Goal: Information Seeking & Learning: Check status

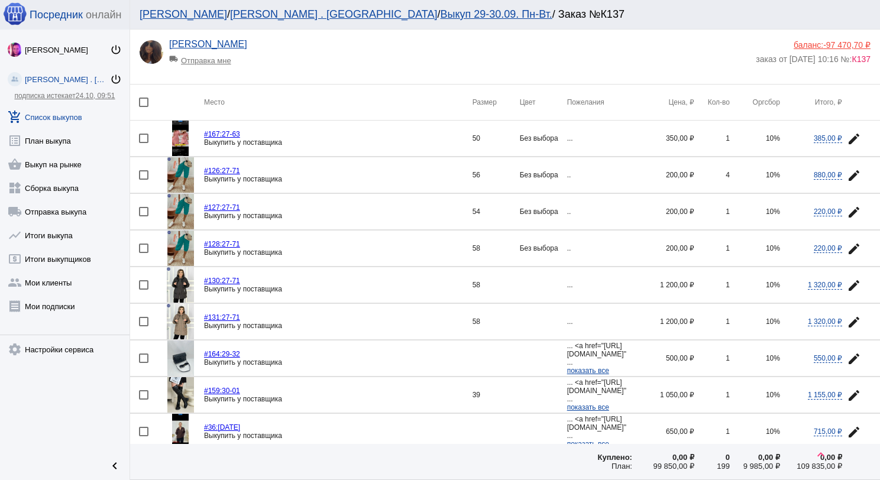
scroll to position [1409, 0]
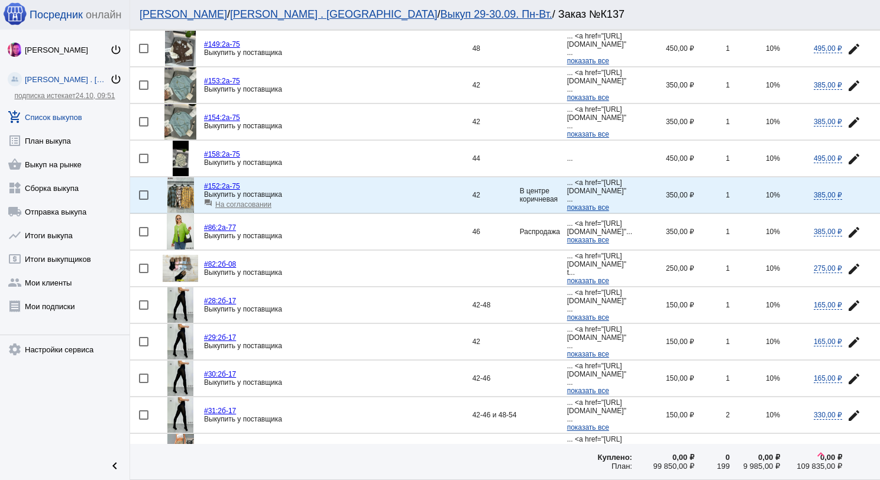
click at [64, 111] on link "add_shopping_cart Список выкупов" at bounding box center [64, 115] width 129 height 24
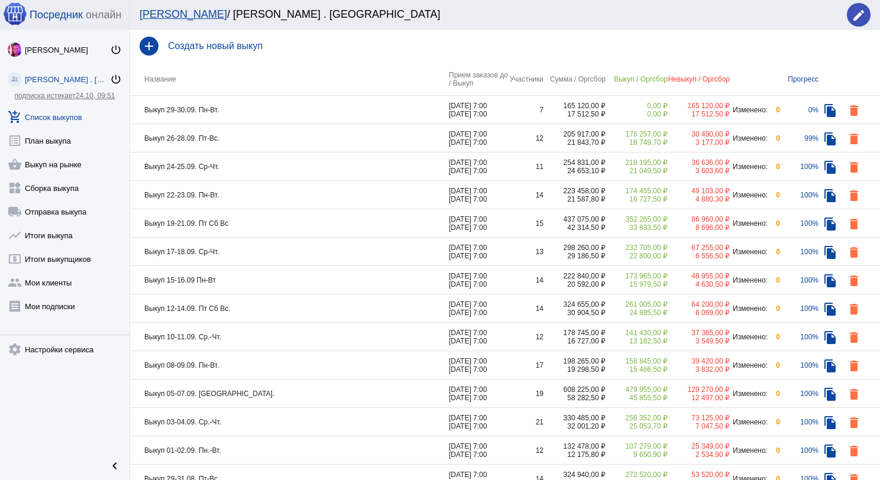
click at [292, 167] on td "Выкуп 24-25.09. Ср-Чт." at bounding box center [289, 167] width 319 height 28
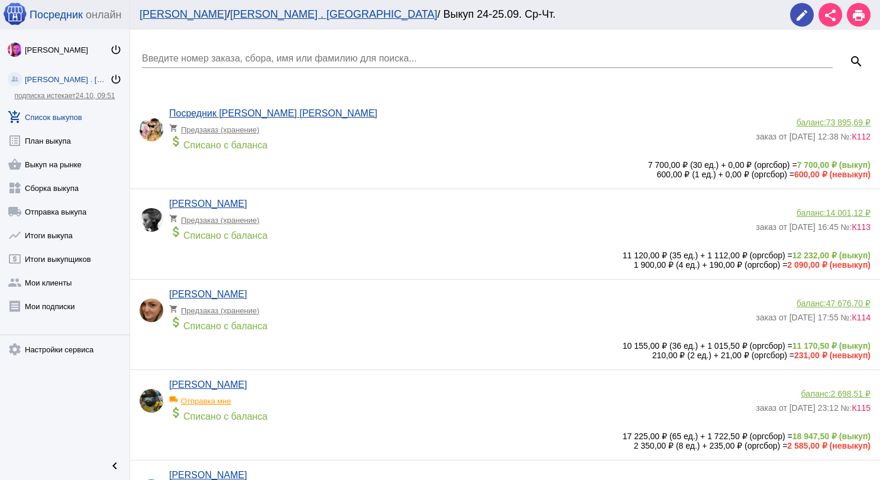
click at [50, 115] on link "add_shopping_cart Список выкупов" at bounding box center [64, 115] width 129 height 24
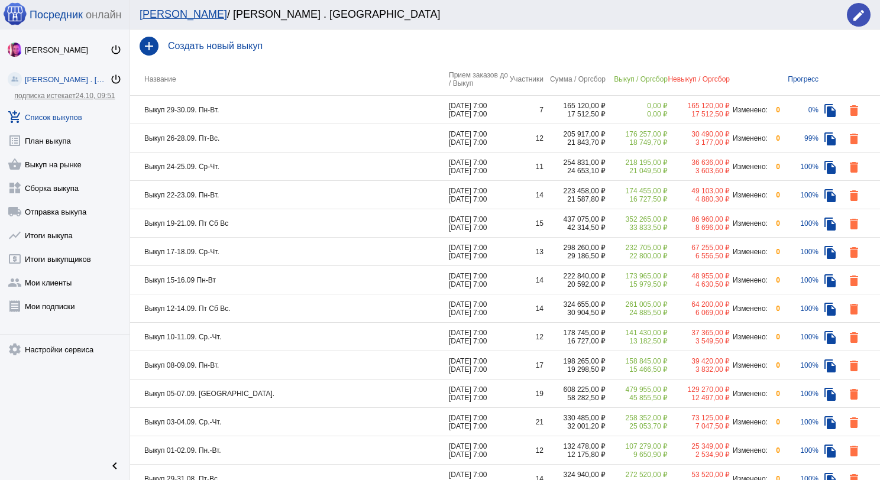
click at [259, 203] on td "Выкуп 22-23.09. Пн-Вт." at bounding box center [289, 195] width 319 height 28
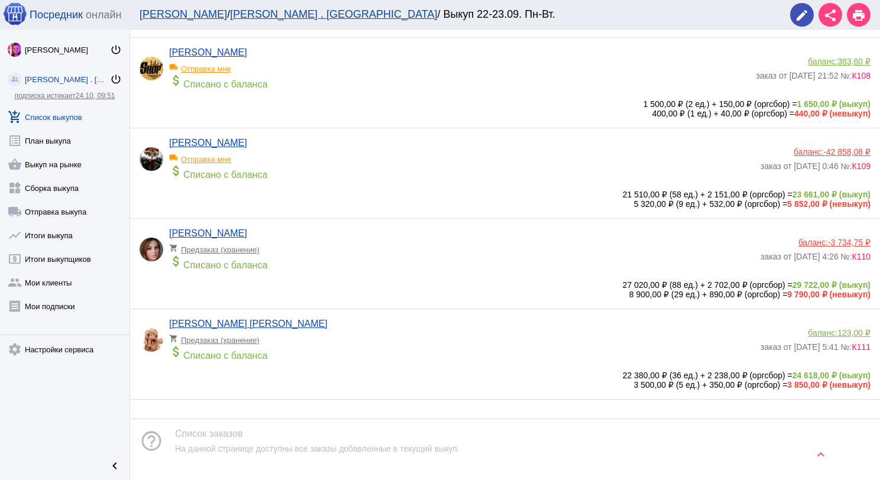
scroll to position [1059, 0]
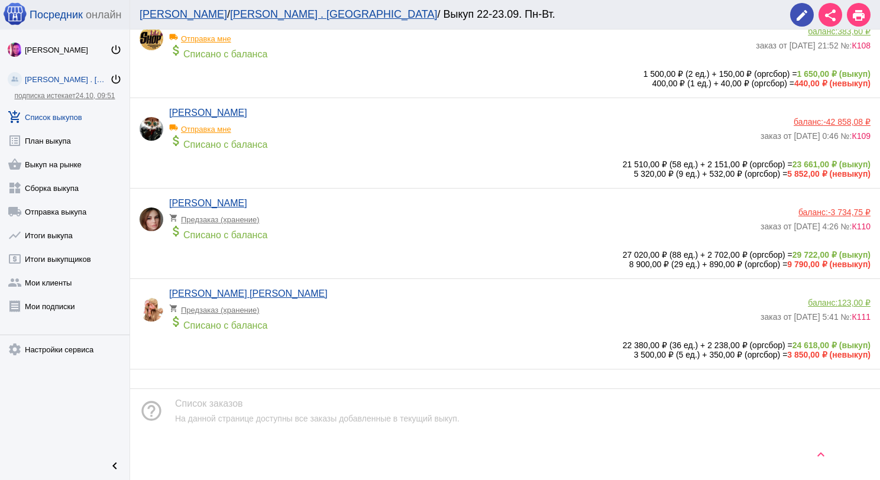
click at [80, 113] on link "add_shopping_cart Список выкупов" at bounding box center [64, 115] width 129 height 24
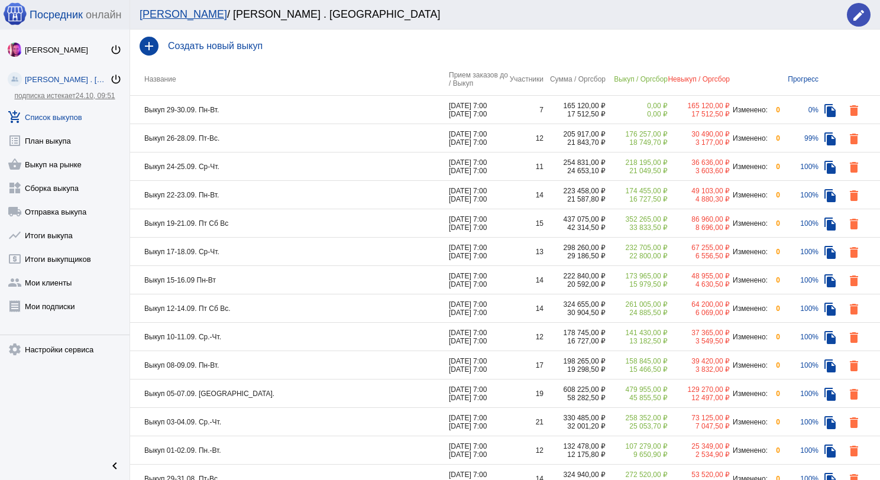
click at [270, 168] on td "Выкуп 24-25.09. Ср-Чт." at bounding box center [289, 167] width 319 height 28
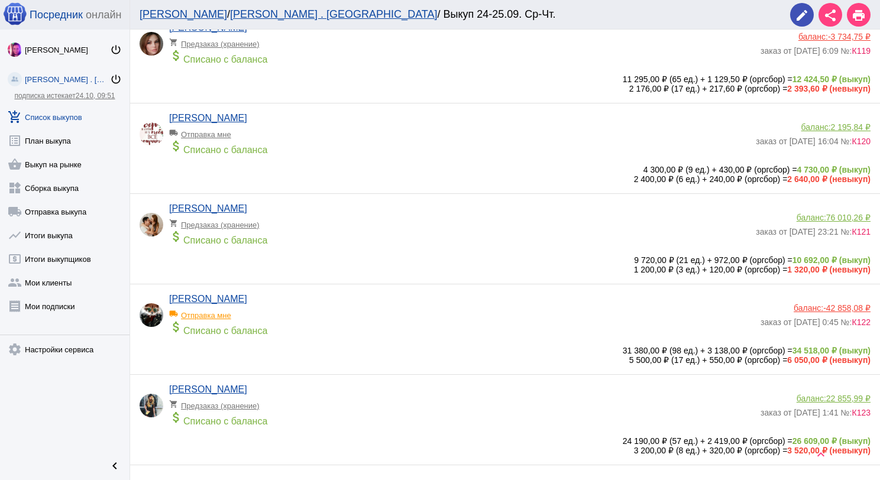
scroll to position [815, 0]
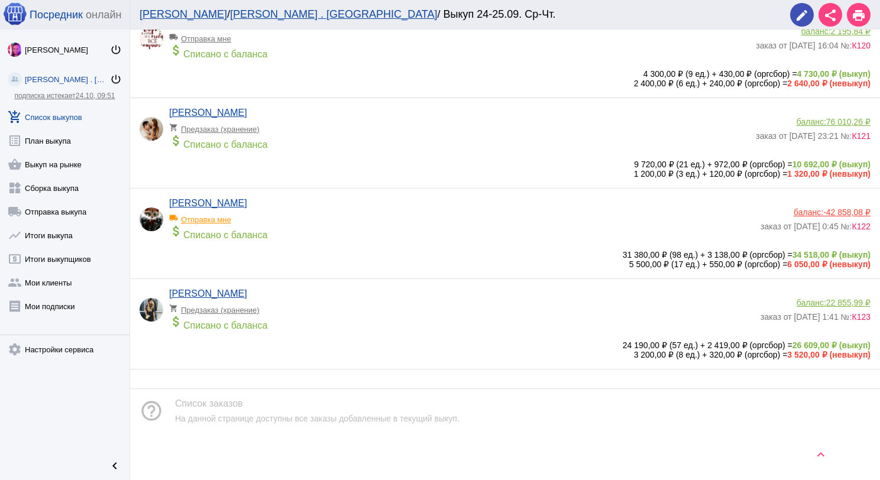
click at [70, 113] on link "add_shopping_cart Список выкупов" at bounding box center [64, 115] width 129 height 24
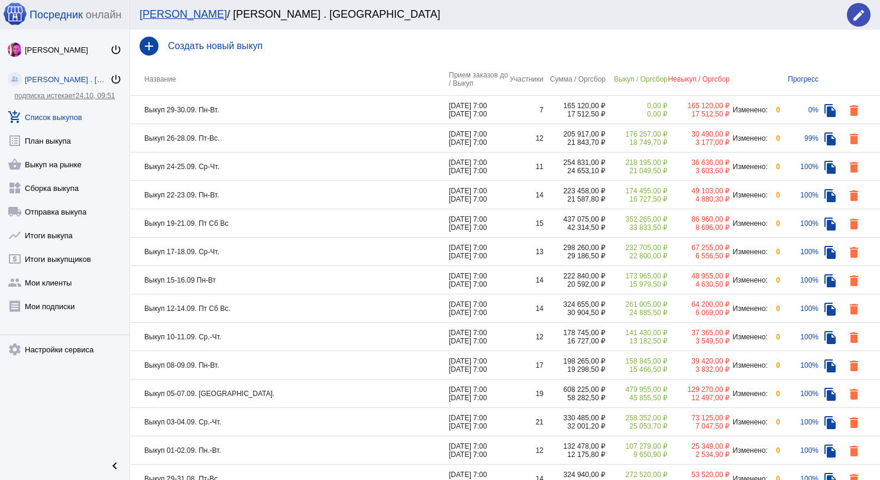
click at [284, 196] on td "Выкуп 22-23.09. Пн-Вт." at bounding box center [289, 195] width 319 height 28
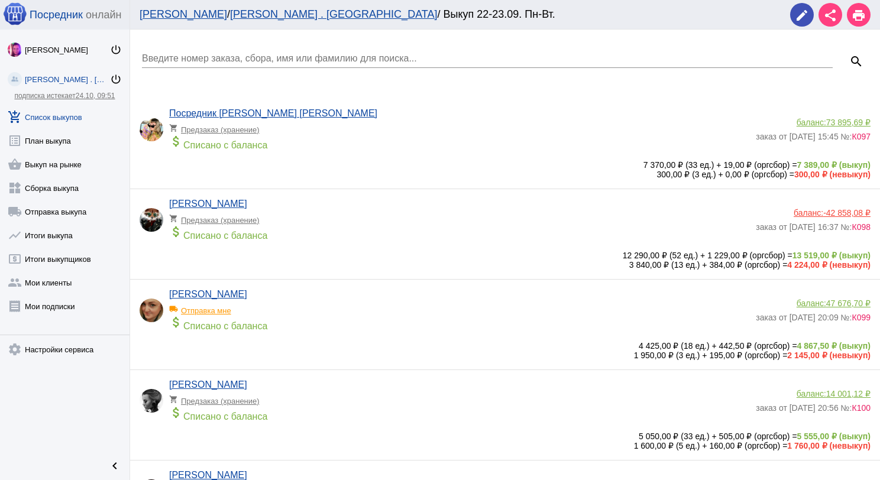
click at [66, 114] on link "add_shopping_cart Список выкупов" at bounding box center [64, 115] width 129 height 24
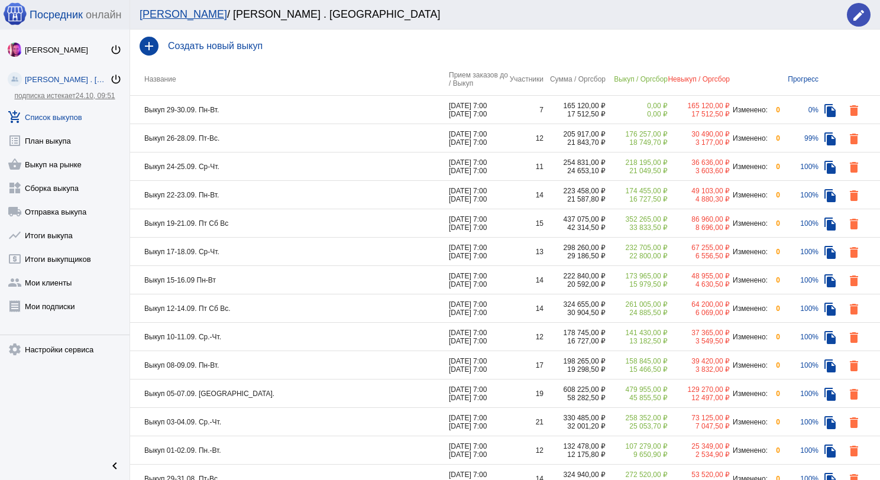
click at [254, 247] on td "Выкуп 17-18.09. Ср-Чт." at bounding box center [289, 252] width 319 height 28
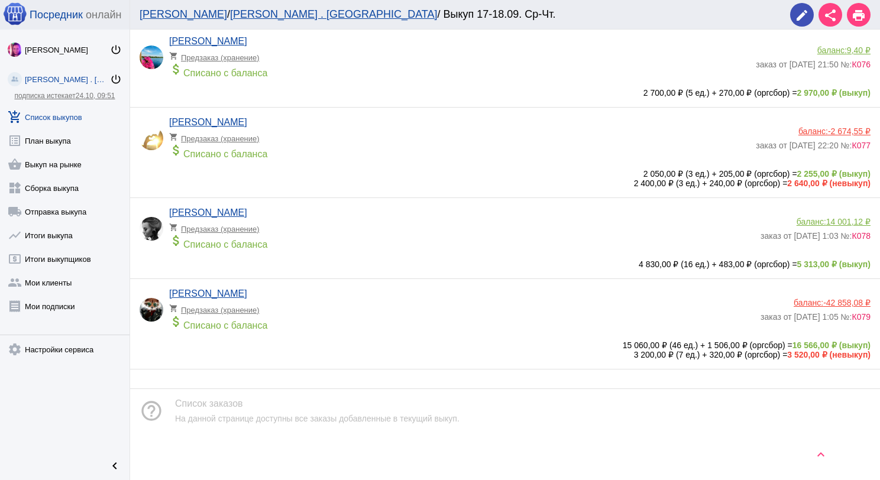
scroll to position [977, 0]
click at [69, 119] on link "add_shopping_cart Список выкупов" at bounding box center [64, 115] width 129 height 24
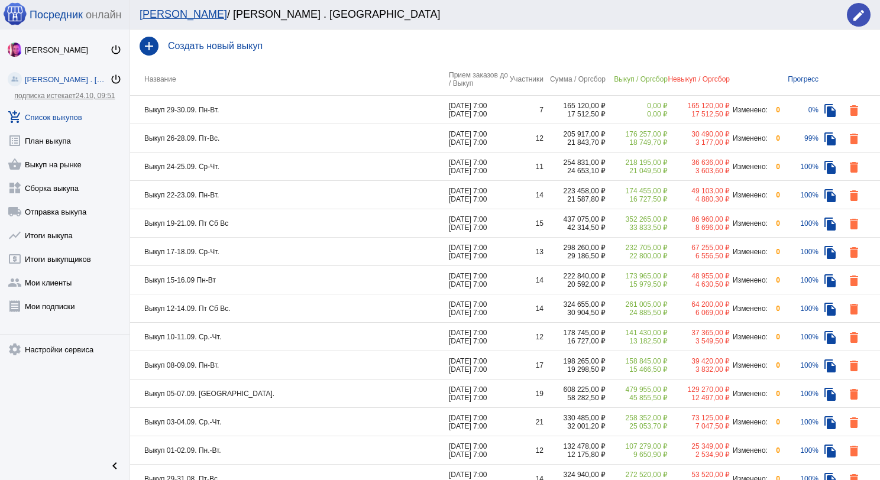
click at [253, 272] on td "Выкуп 15-16.09 Пн-Вт" at bounding box center [289, 280] width 319 height 28
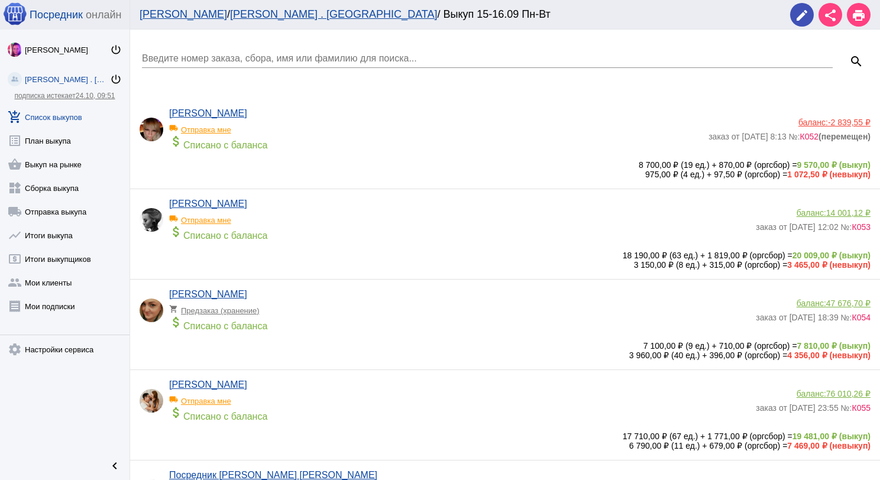
click at [52, 121] on link "add_shopping_cart Список выкупов" at bounding box center [64, 115] width 129 height 24
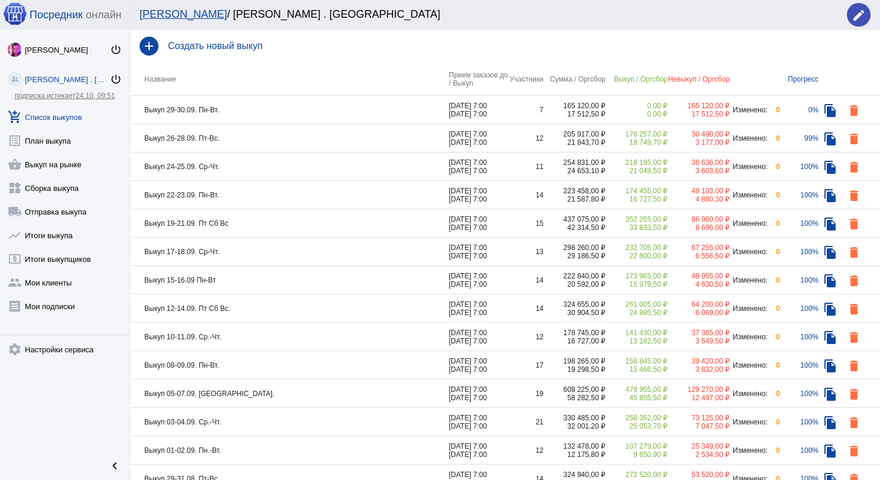
click at [253, 307] on td "Выкуп 12-14.09. Пт Сб Вс." at bounding box center [289, 308] width 319 height 28
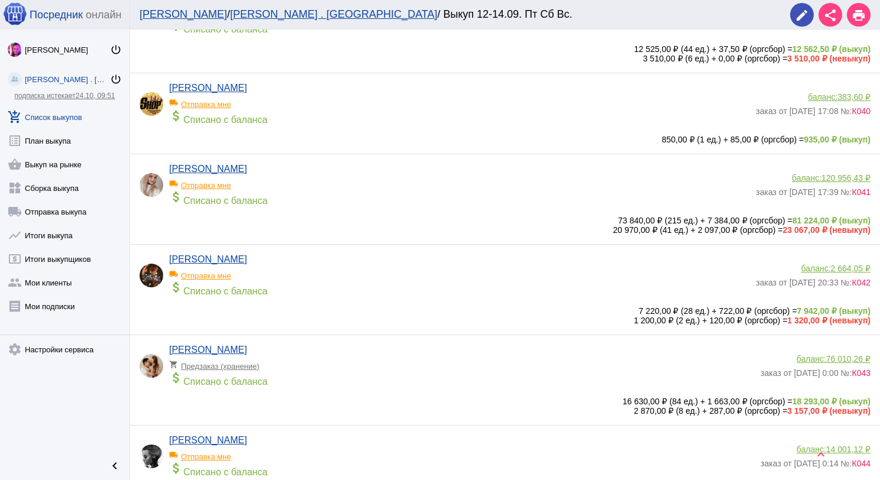
scroll to position [236, 0]
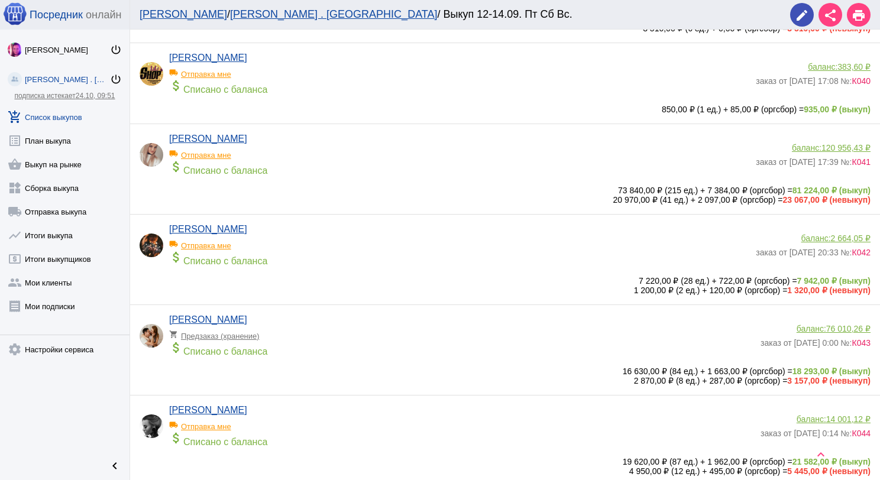
click at [77, 116] on link "add_shopping_cart Список выкупов" at bounding box center [64, 115] width 129 height 24
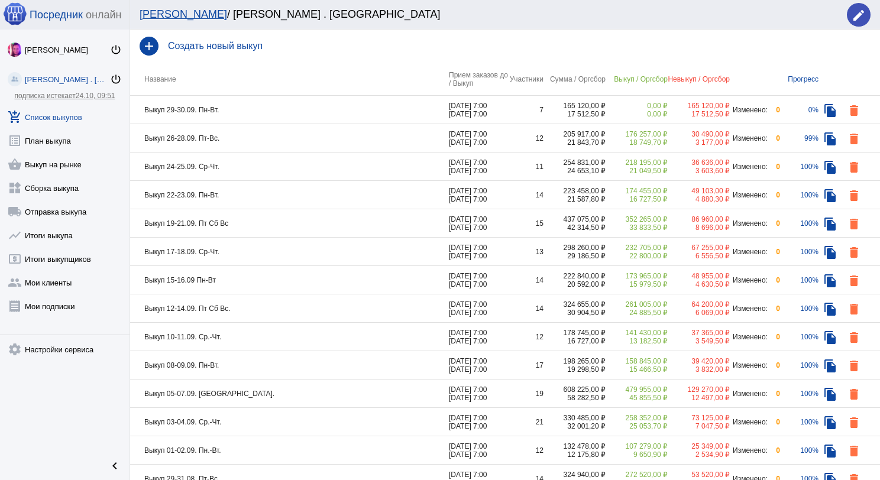
click at [262, 335] on td "Выкуп 10-11.09. Ср.-Чт." at bounding box center [289, 337] width 319 height 28
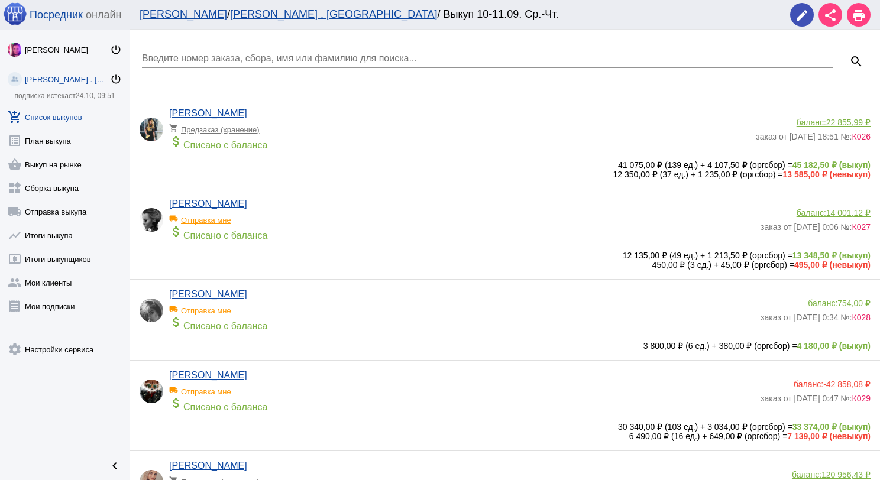
click at [304, 117] on div "[PERSON_NAME] shopping_cart Предзаказ (хранение) attach_money Списано с баланса" at bounding box center [462, 132] width 586 height 48
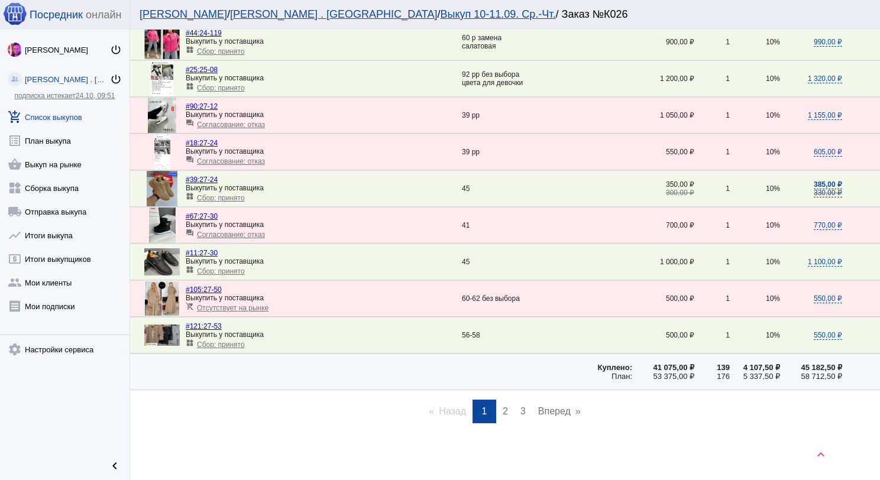
scroll to position [1653, 0]
click at [502, 413] on span "2" at bounding box center [504, 411] width 5 height 10
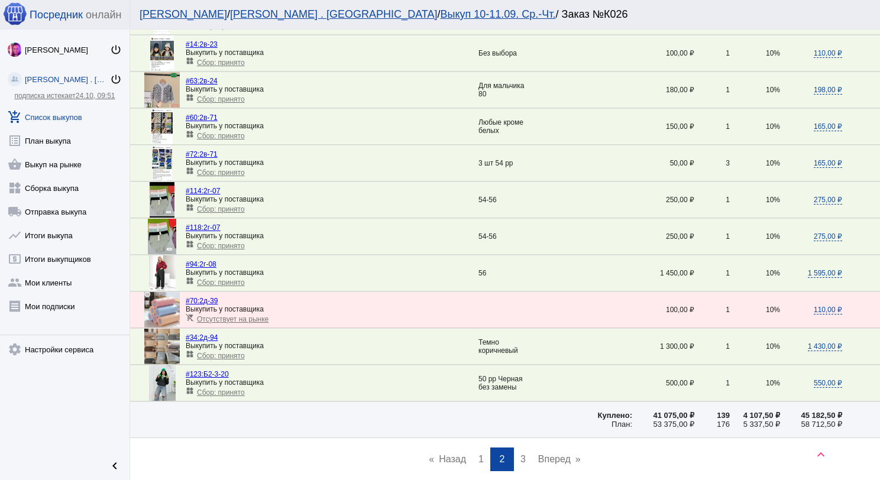
scroll to position [1596, 0]
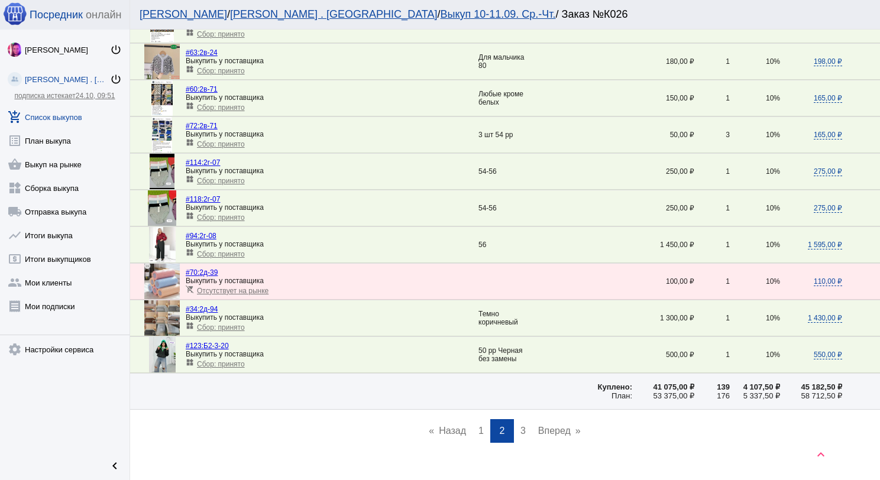
click at [520, 426] on span "3" at bounding box center [522, 431] width 5 height 10
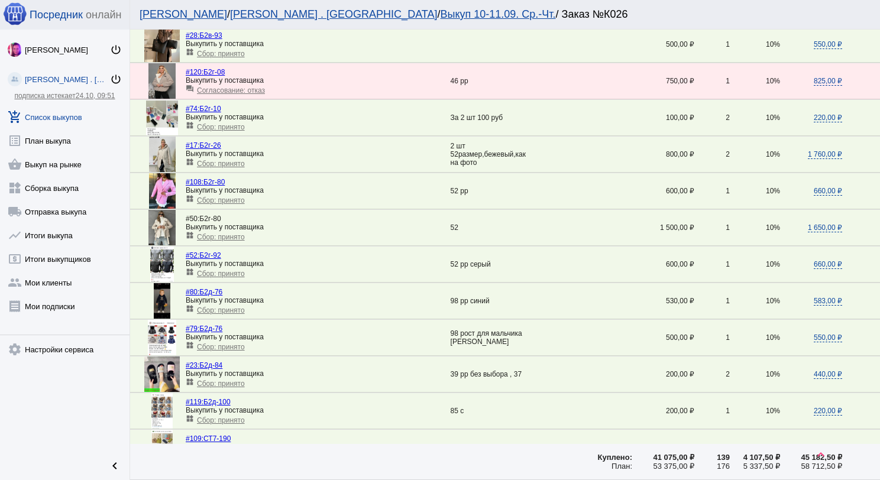
scroll to position [532, 0]
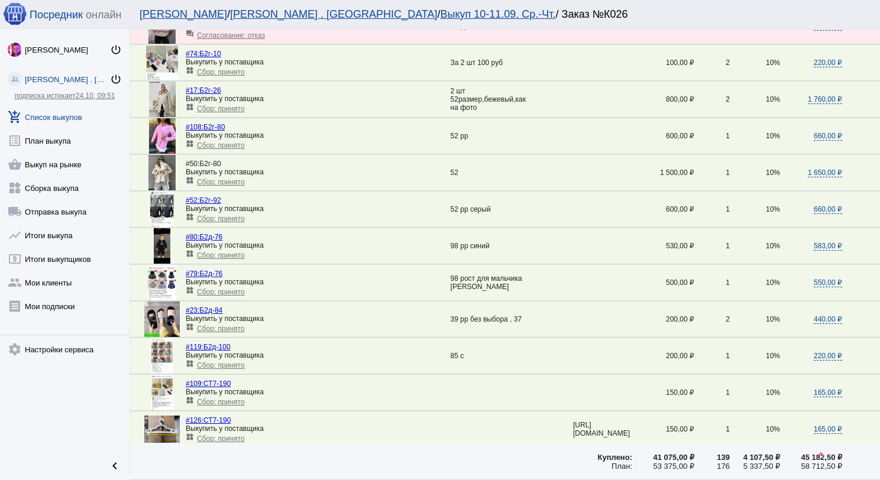
click at [224, 289] on span "Сбор: принято" at bounding box center [221, 292] width 48 height 8
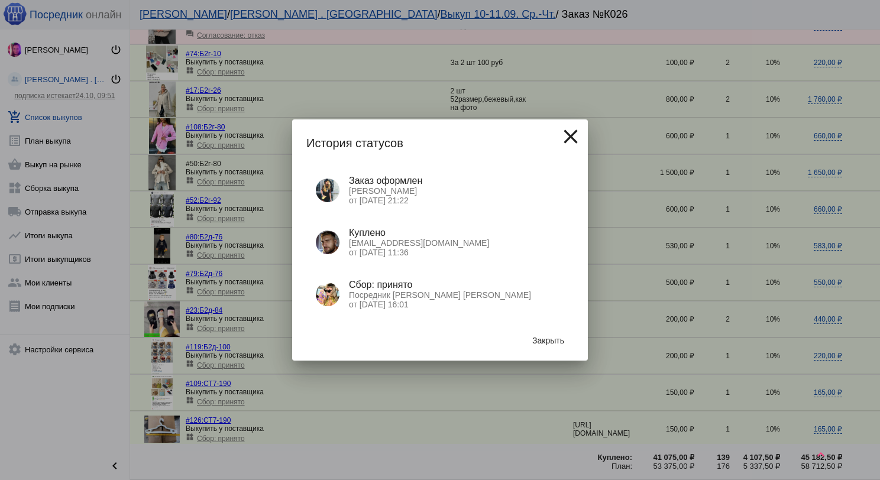
click at [560, 342] on span "Закрыть" at bounding box center [548, 340] width 32 height 9
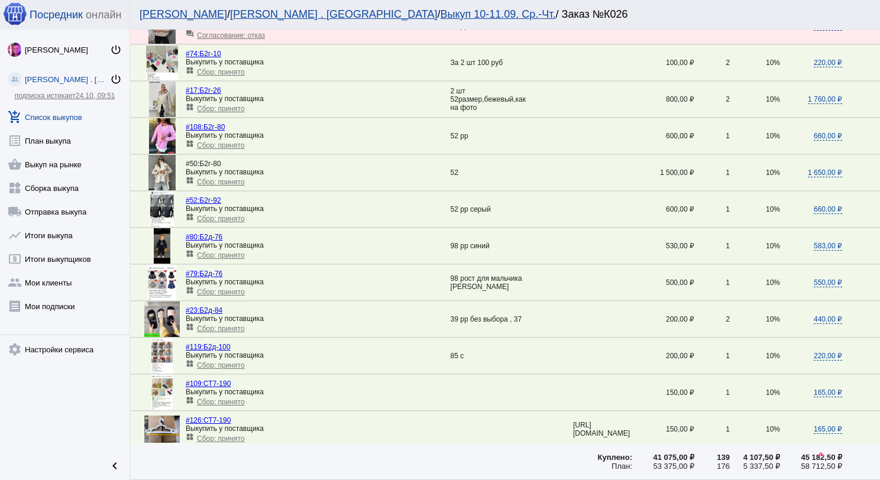
click at [66, 120] on link "add_shopping_cart Список выкупов" at bounding box center [64, 115] width 129 height 24
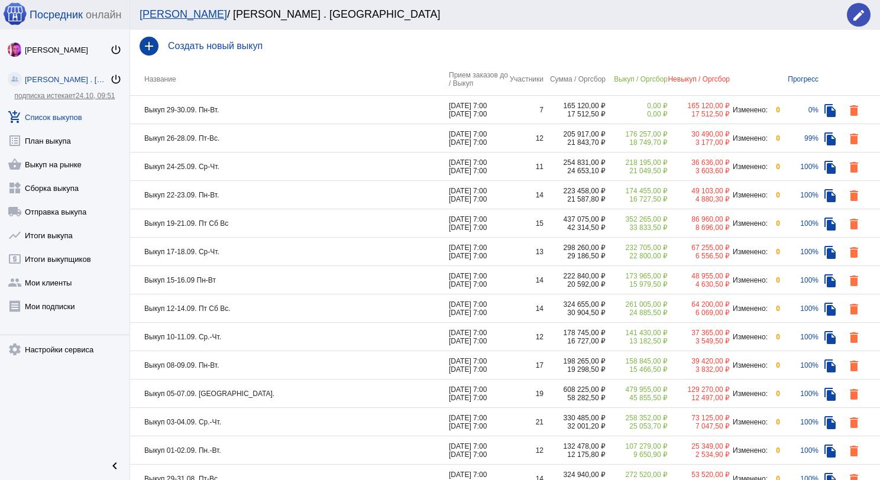
click at [276, 107] on td "Выкуп 29-30.09. Пн-Вт." at bounding box center [289, 110] width 319 height 28
click at [276, 277] on td "Выкуп 15-16.09 Пн-Вт" at bounding box center [289, 280] width 319 height 28
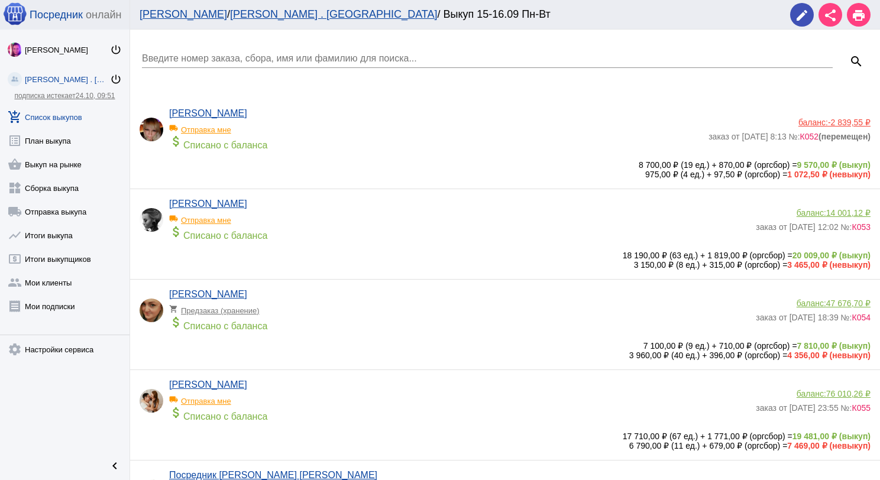
click at [57, 112] on link "add_shopping_cart Список выкупов" at bounding box center [64, 115] width 129 height 24
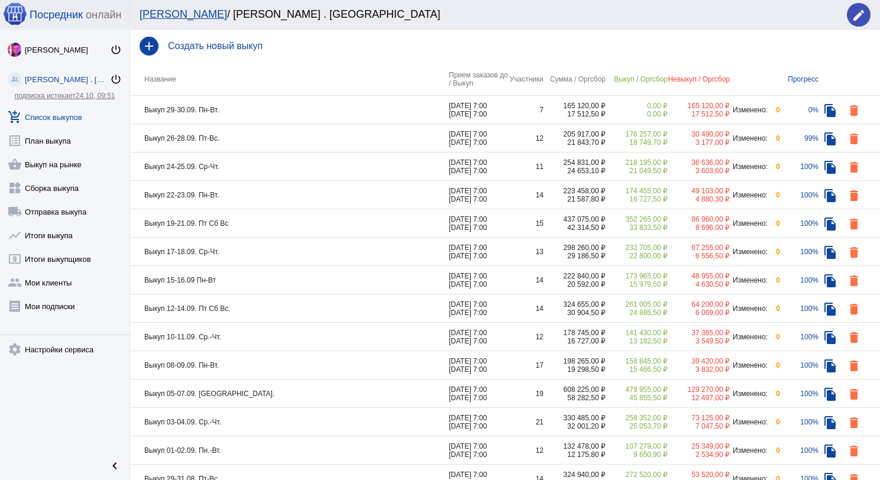
click at [256, 253] on td "Выкуп 17-18.09. Ср-Чт." at bounding box center [289, 252] width 319 height 28
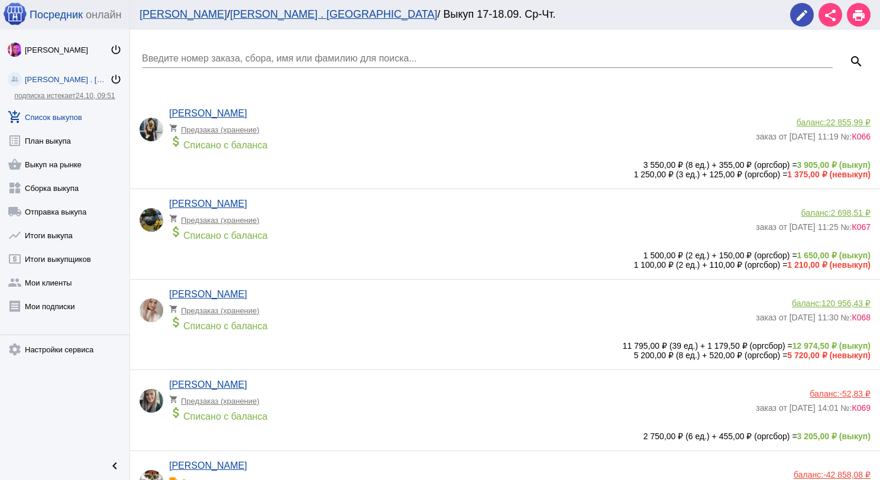
click at [54, 113] on link "add_shopping_cart Список выкупов" at bounding box center [64, 115] width 129 height 24
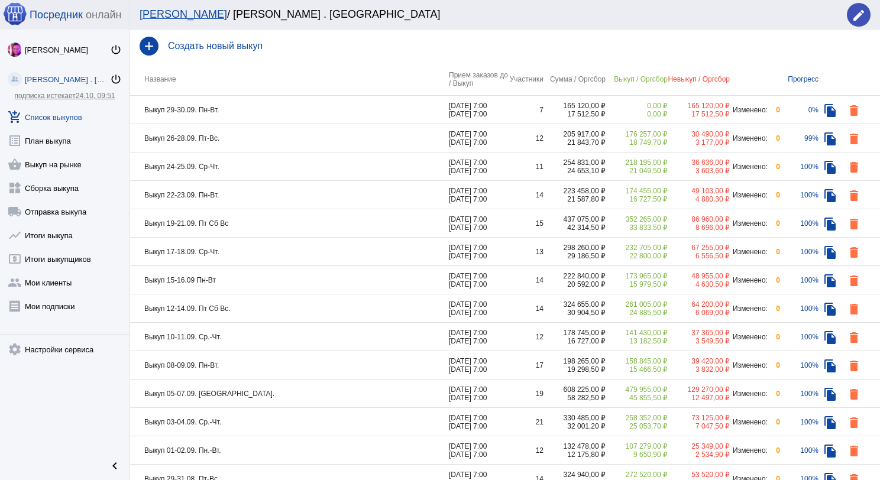
click at [264, 307] on td "Выкуп 12-14.09. Пт Сб Вс." at bounding box center [289, 308] width 319 height 28
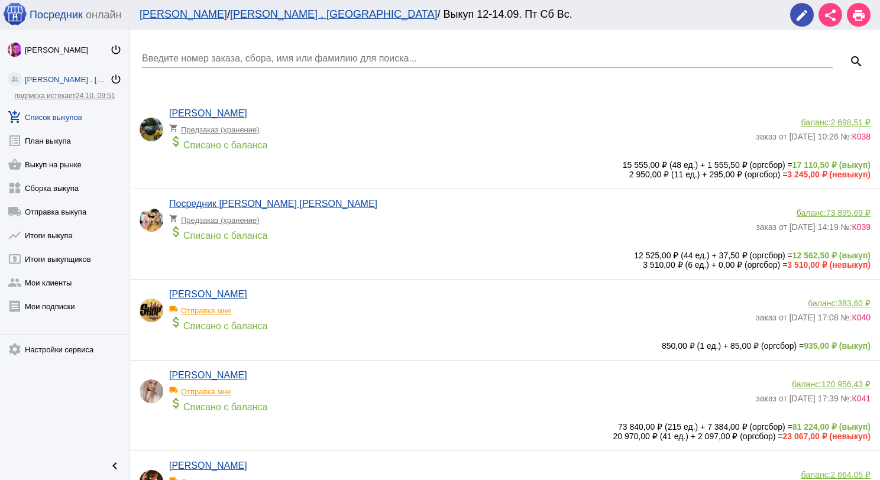
click at [57, 123] on link "add_shopping_cart Список выкупов" at bounding box center [64, 115] width 129 height 24
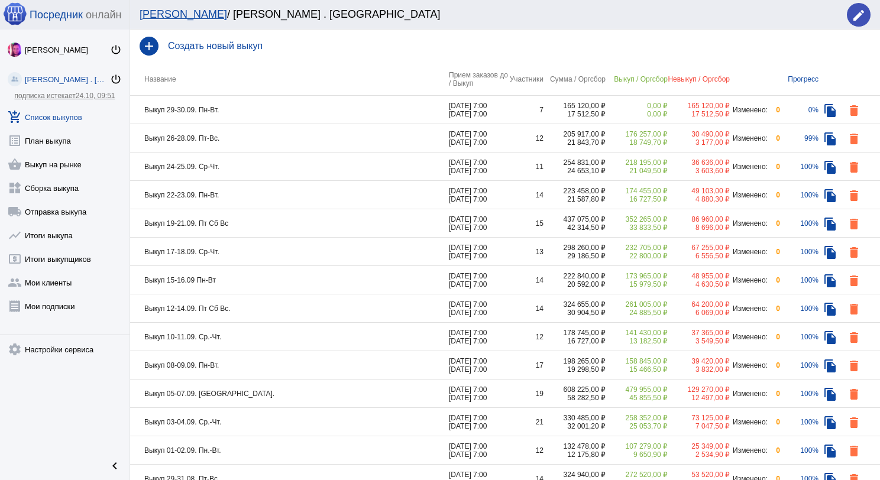
click at [260, 336] on td "Выкуп 10-11.09. Ср.-Чт." at bounding box center [289, 337] width 319 height 28
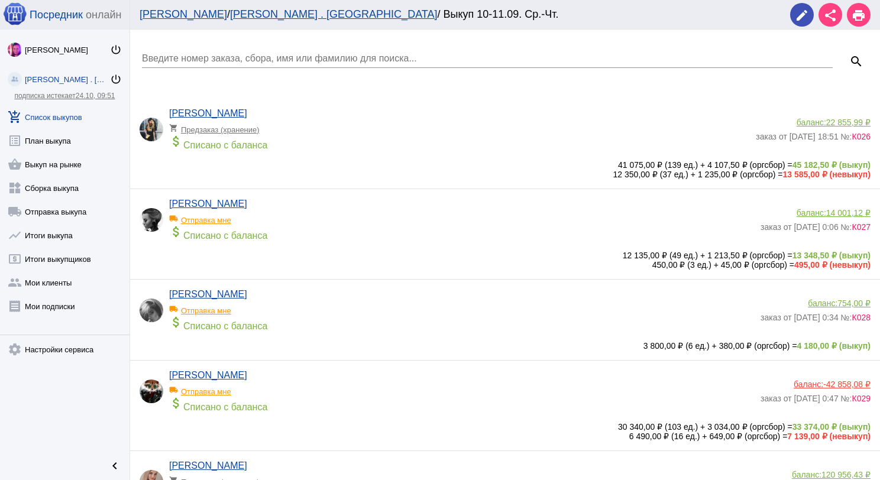
click at [49, 121] on link "add_shopping_cart Список выкупов" at bounding box center [64, 115] width 129 height 24
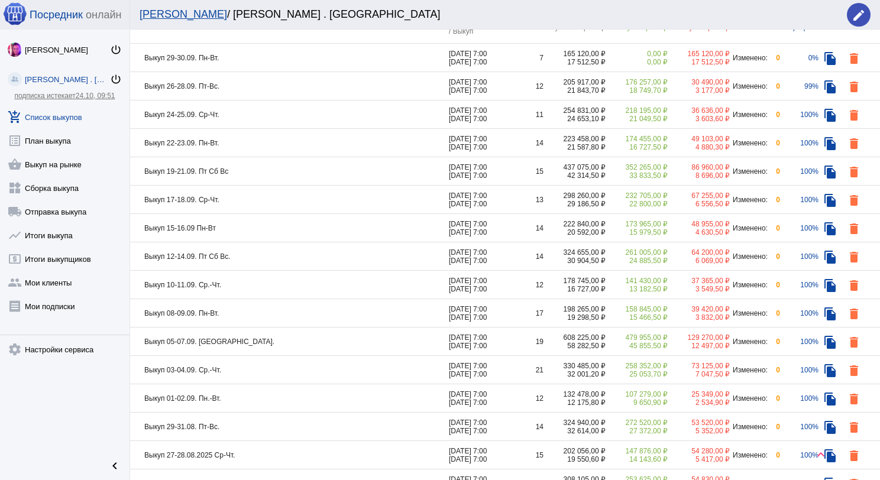
scroll to position [118, 0]
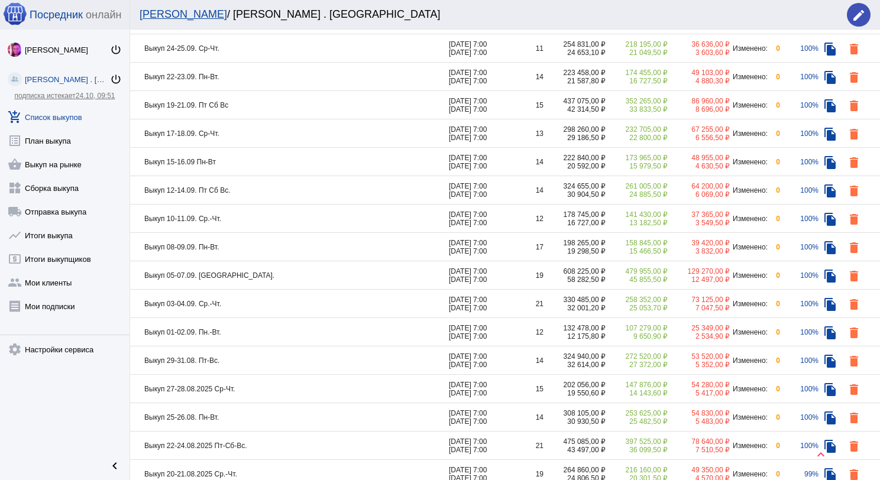
click at [276, 303] on td "Выкуп 03-04.09. Ср.-Чт." at bounding box center [289, 304] width 319 height 28
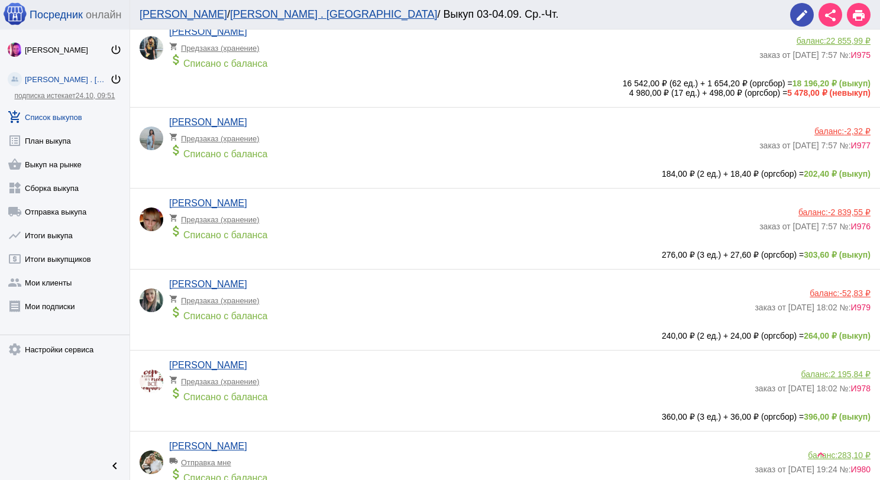
scroll to position [1556, 0]
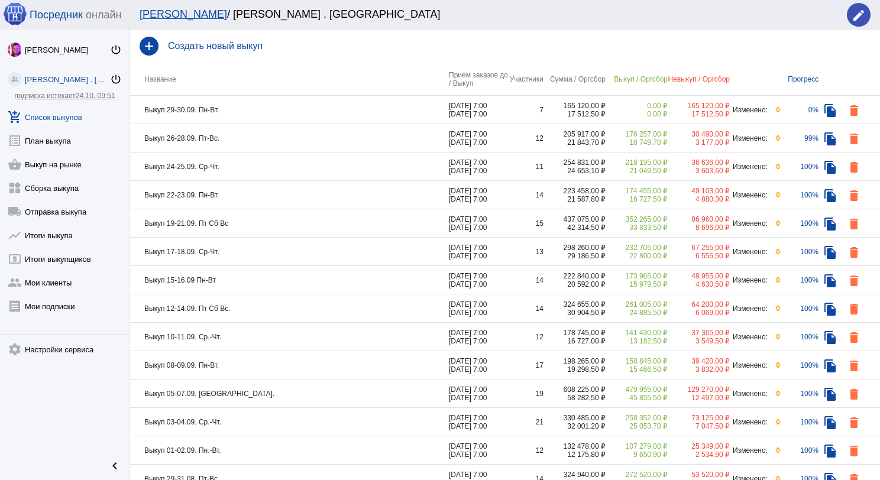
click at [260, 388] on td "Выкуп 05-07.09. [GEOGRAPHIC_DATA]." at bounding box center [289, 393] width 319 height 28
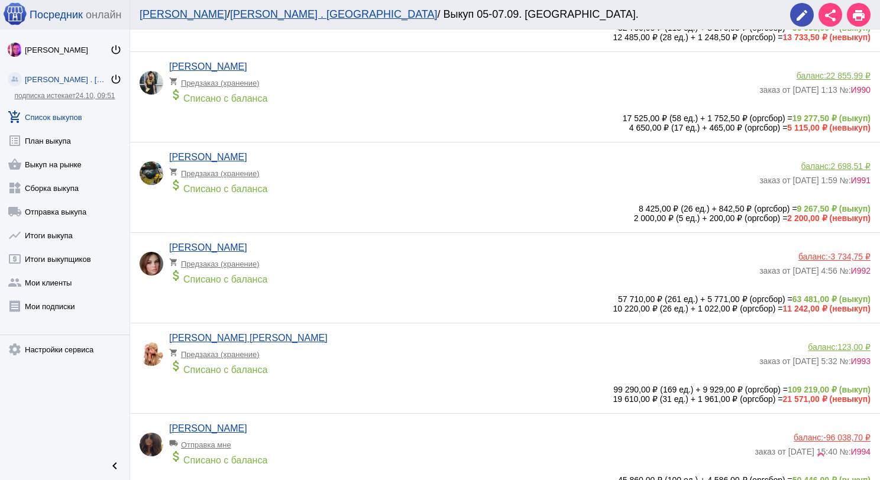
scroll to position [768, 0]
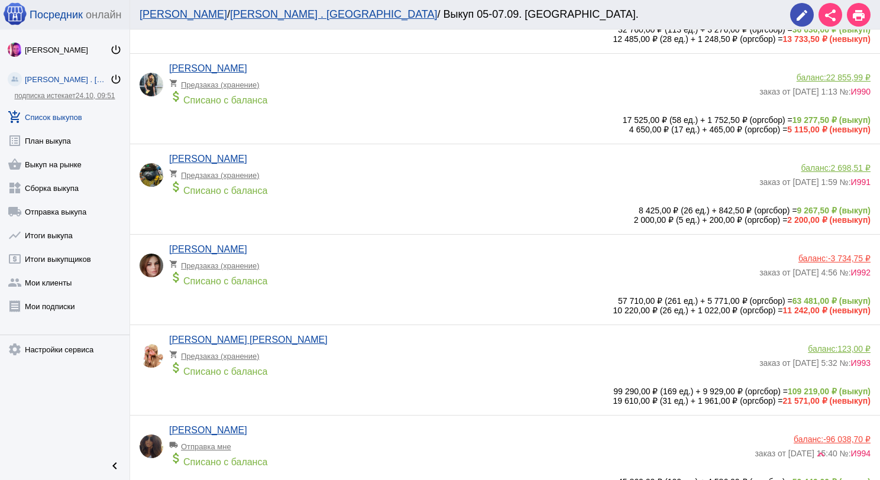
click at [329, 84] on app-delivery-type "shopping_cart Предзаказ (хранение)" at bounding box center [461, 81] width 584 height 15
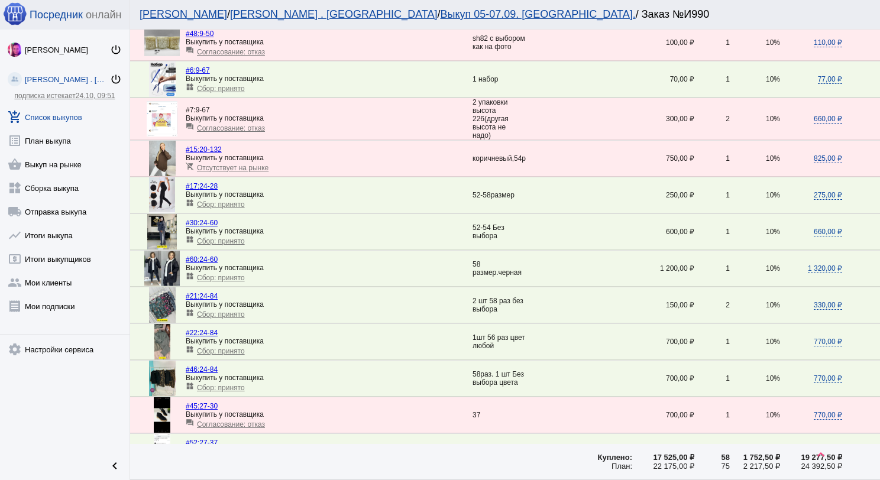
scroll to position [591, 0]
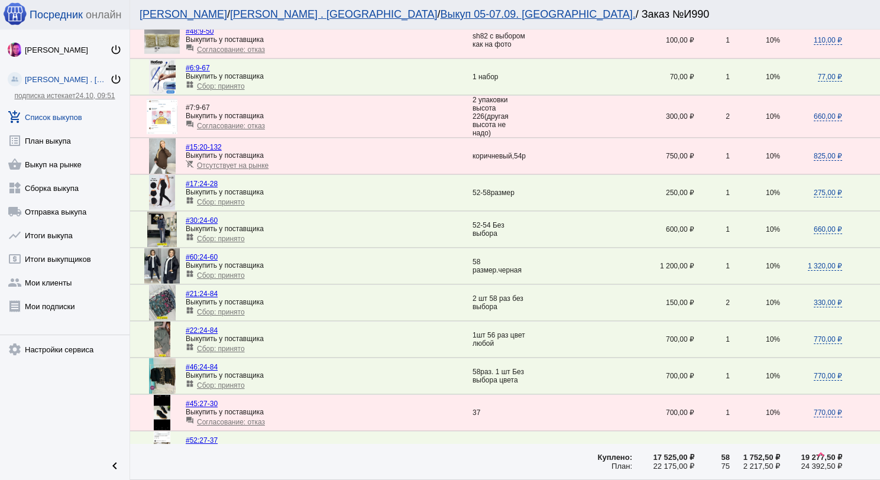
click at [227, 271] on span "Сбор: принято" at bounding box center [221, 275] width 48 height 8
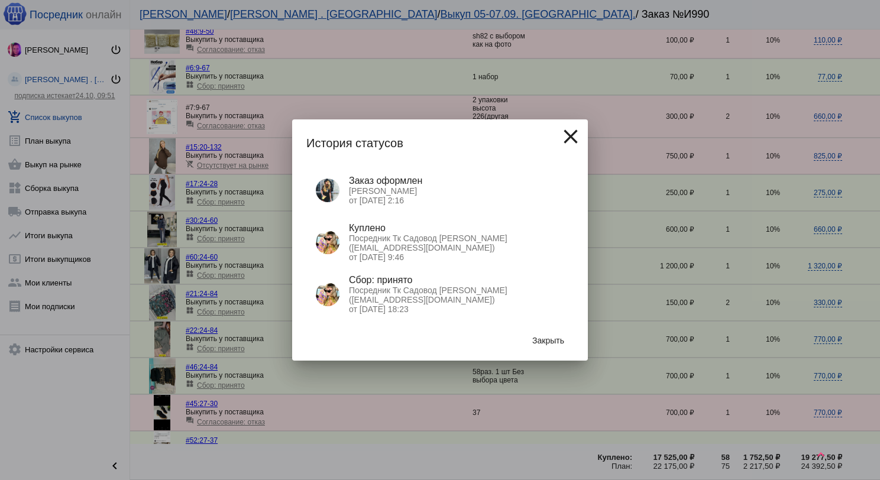
click at [536, 338] on span "Закрыть" at bounding box center [548, 340] width 32 height 9
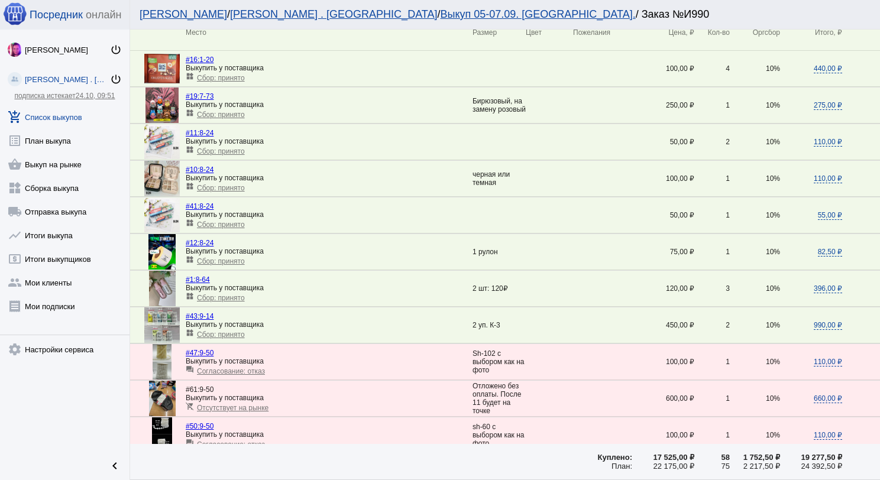
scroll to position [0, 0]
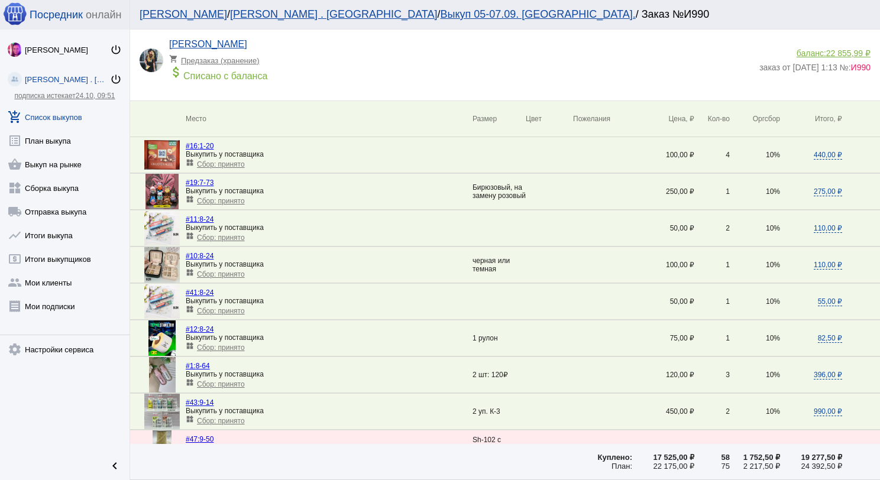
click at [64, 113] on link "add_shopping_cart Список выкупов" at bounding box center [64, 115] width 129 height 24
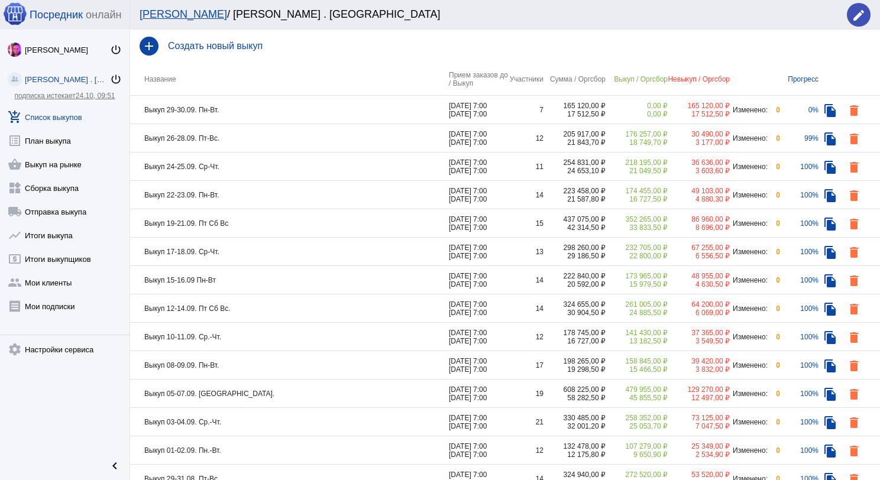
click at [248, 198] on td "Выкуп 22-23.09. Пн-Вт." at bounding box center [289, 195] width 319 height 28
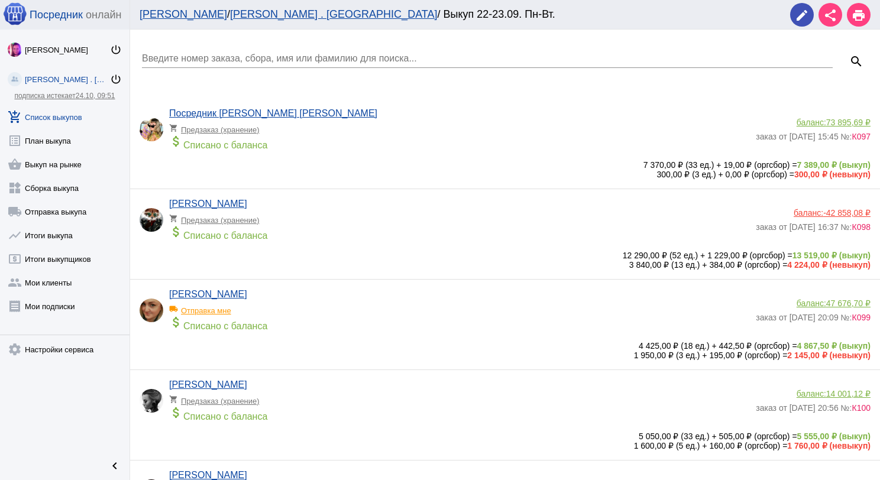
click at [82, 111] on link "add_shopping_cart Список выкупов" at bounding box center [64, 115] width 129 height 24
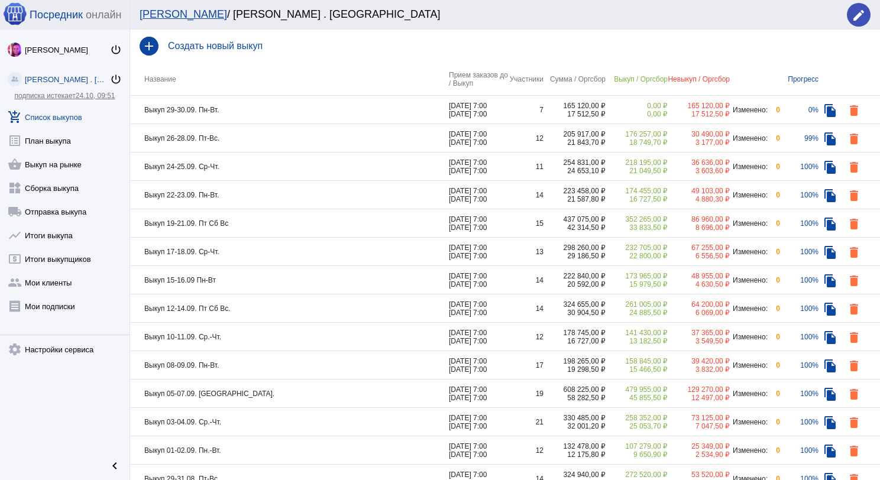
click at [246, 229] on td "Выкуп 19-21.09. Пт Сб Вс" at bounding box center [289, 223] width 319 height 28
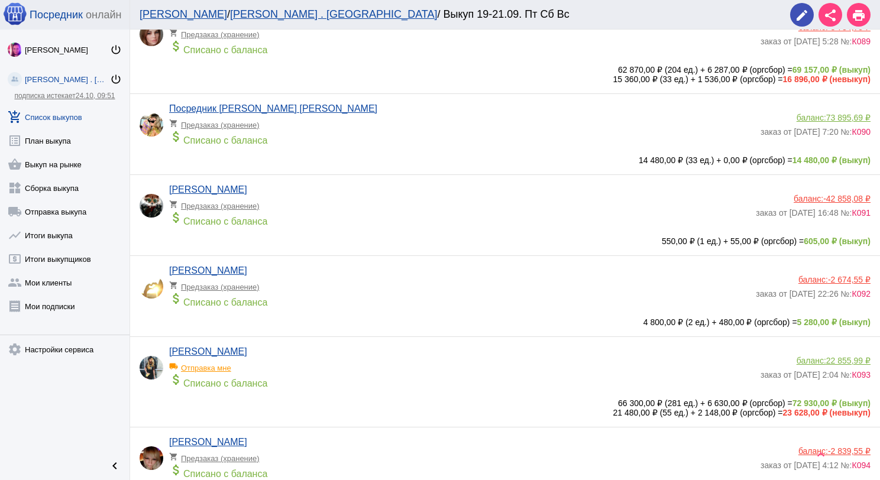
scroll to position [946, 0]
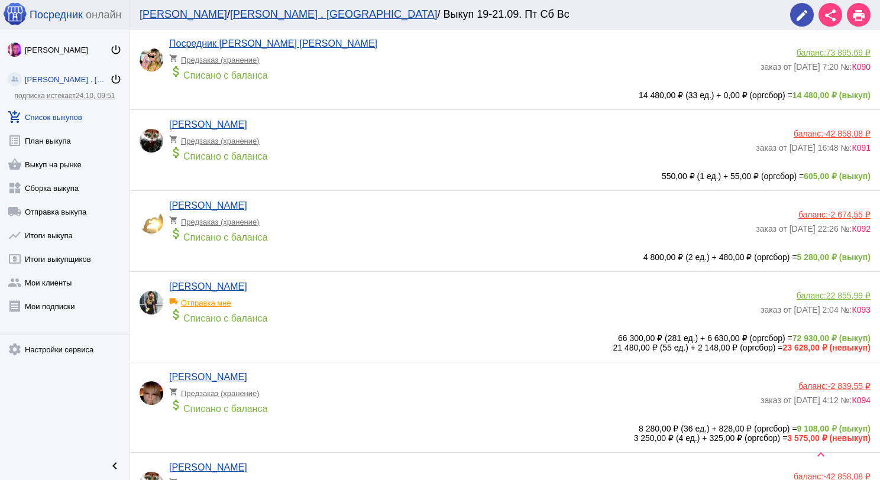
click at [296, 307] on app-delivery-type "local_shipping Отправка мне" at bounding box center [461, 299] width 585 height 15
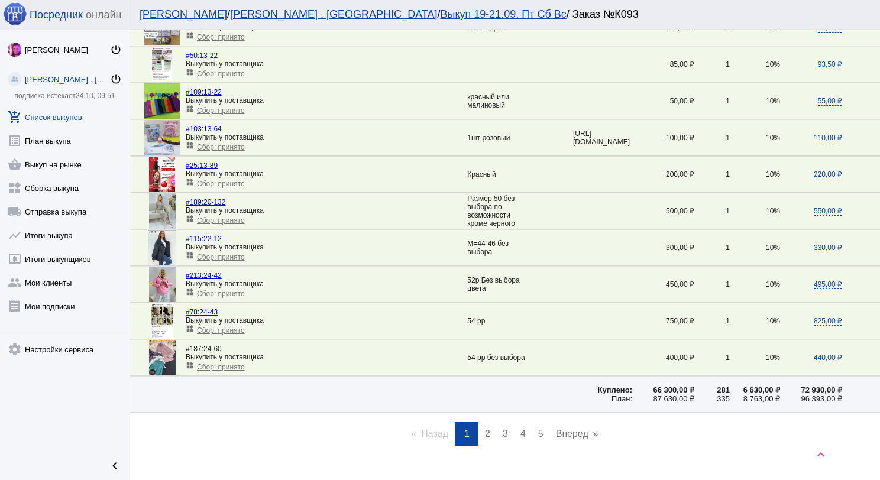
scroll to position [1655, 0]
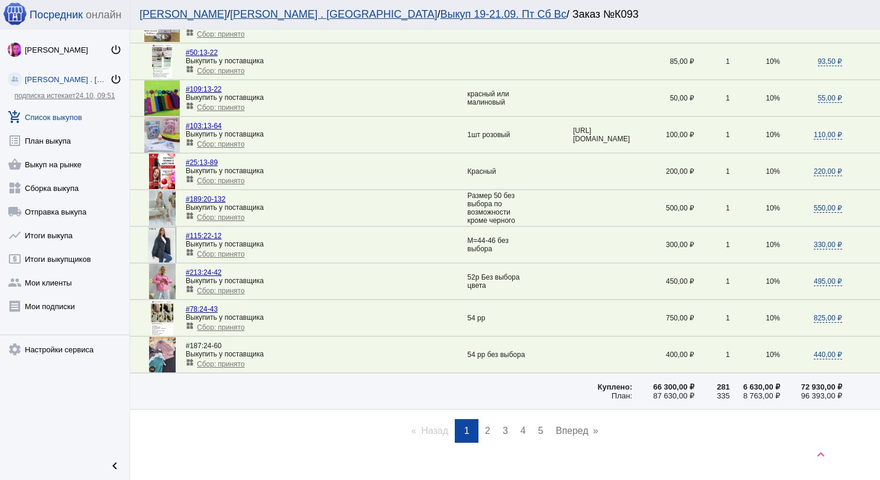
click at [485, 436] on span "2" at bounding box center [487, 431] width 5 height 10
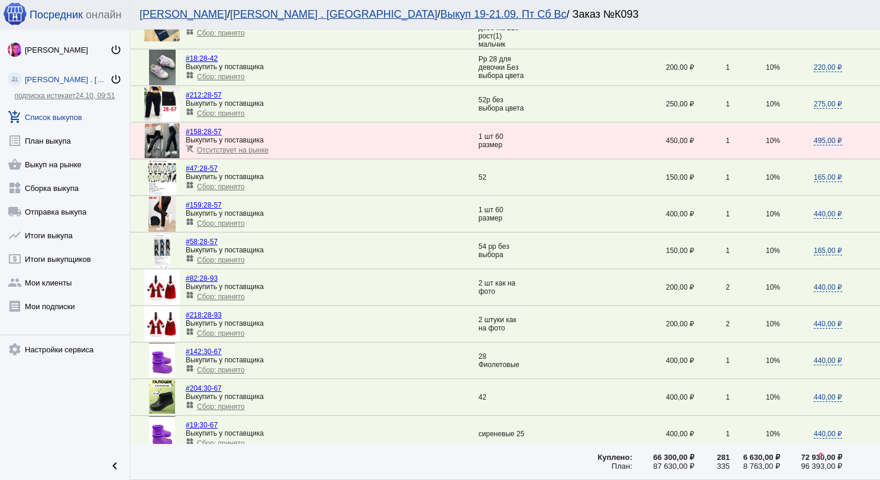
scroll to position [1620, 0]
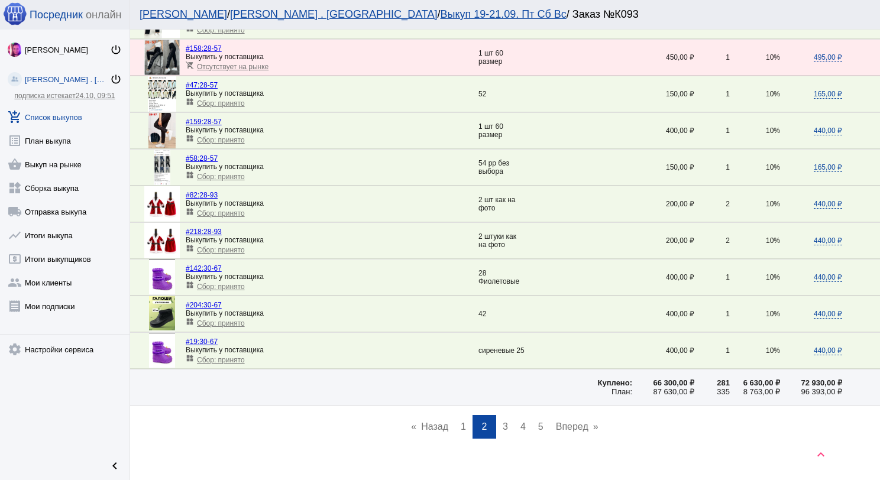
click at [502, 421] on span "3" at bounding box center [504, 426] width 5 height 10
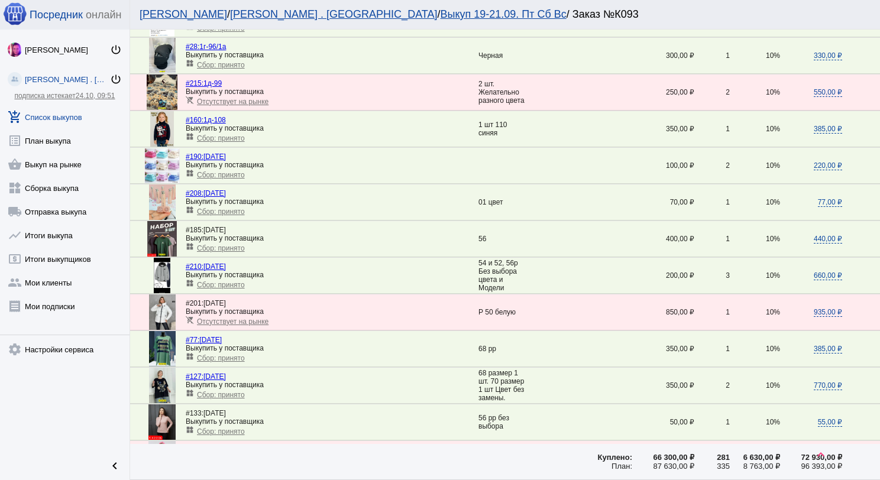
scroll to position [828, 0]
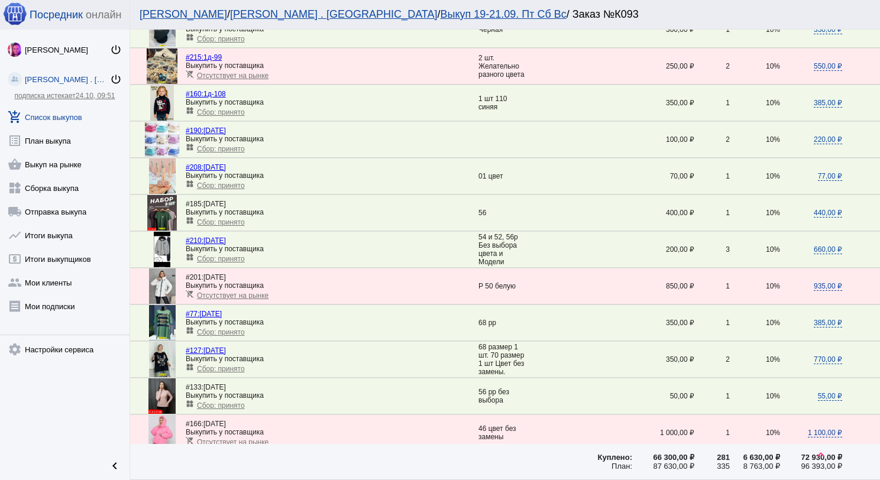
click at [229, 365] on span "Сбор: принято" at bounding box center [221, 369] width 48 height 8
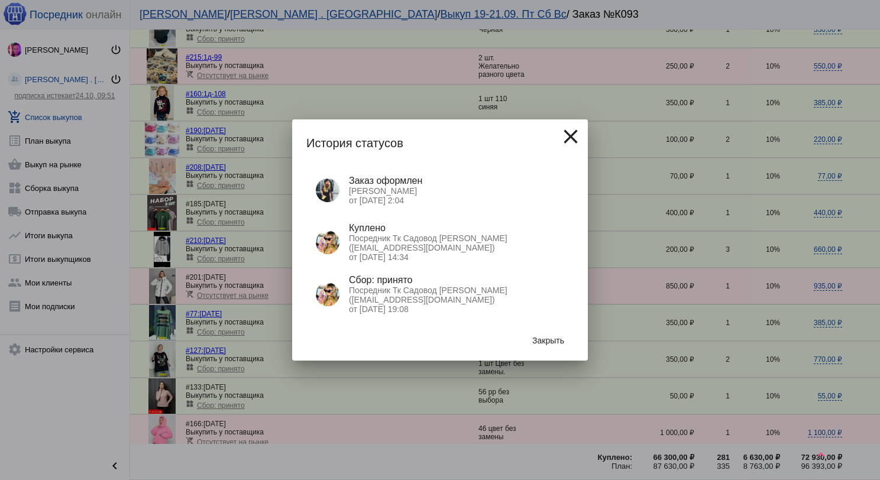
click at [541, 345] on span "Закрыть" at bounding box center [548, 340] width 32 height 9
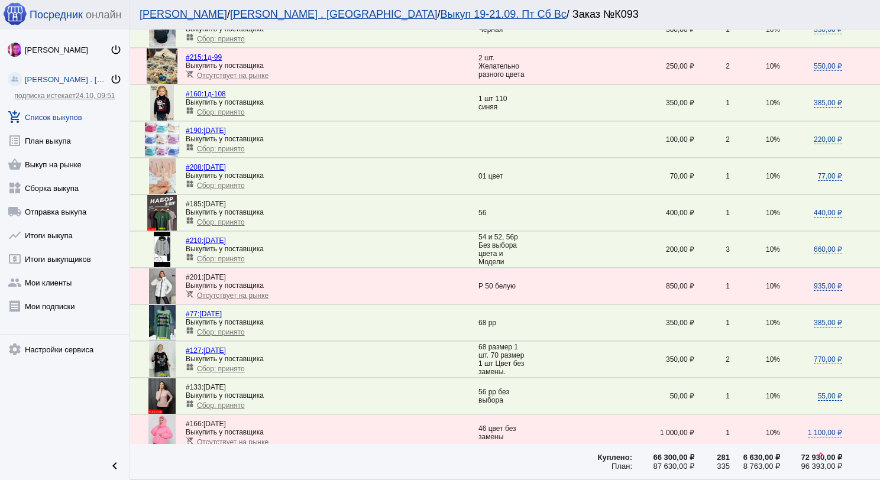
click at [76, 119] on link "add_shopping_cart Список выкупов" at bounding box center [64, 115] width 129 height 24
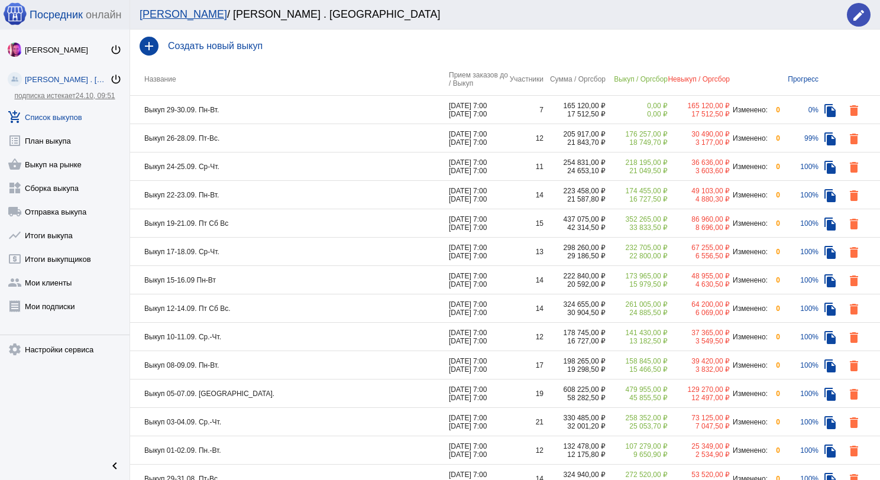
click at [298, 114] on td "Выкуп 29-30.09. Пн-Вт." at bounding box center [289, 110] width 319 height 28
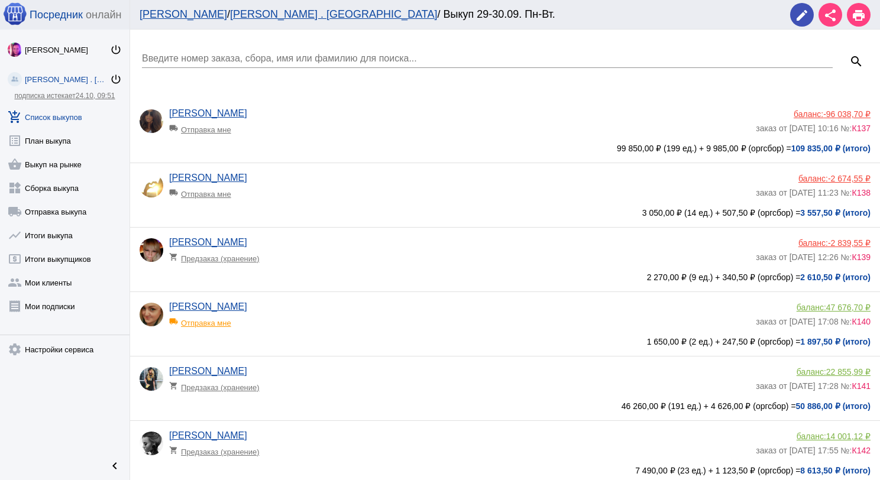
click at [58, 115] on link "add_shopping_cart Список выкупов" at bounding box center [64, 115] width 129 height 24
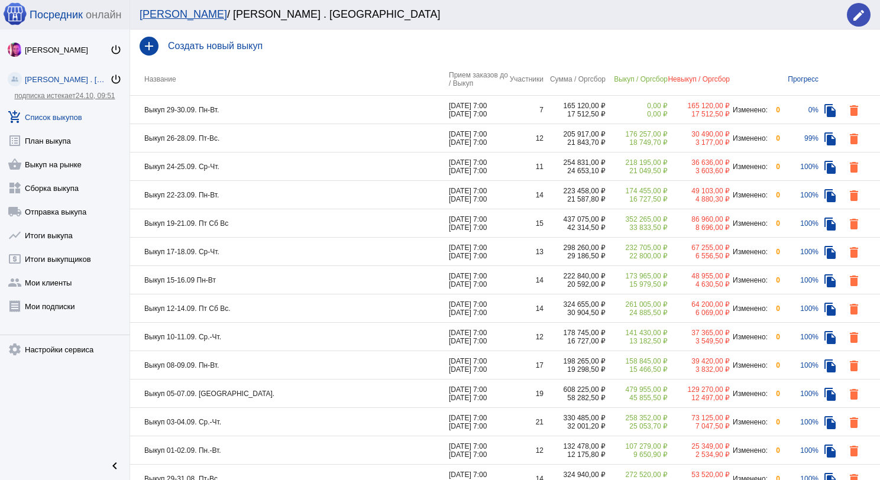
click at [310, 137] on td "Выкуп 26-28.09. Пт-Вс." at bounding box center [289, 138] width 319 height 28
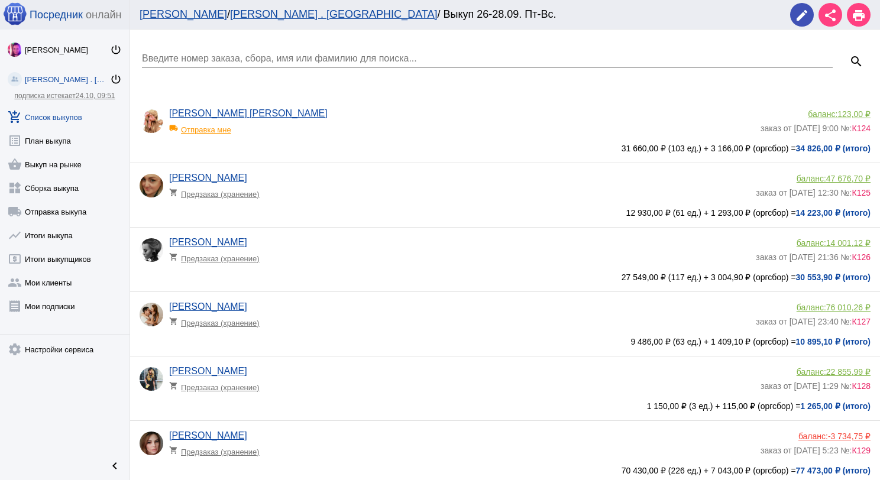
click at [329, 189] on app-delivery-type "shopping_cart Предзаказ (хранение)" at bounding box center [459, 190] width 580 height 15
click at [375, 310] on div "[PERSON_NAME] shopping_cart Предзаказ (хранение)" at bounding box center [462, 317] width 586 height 32
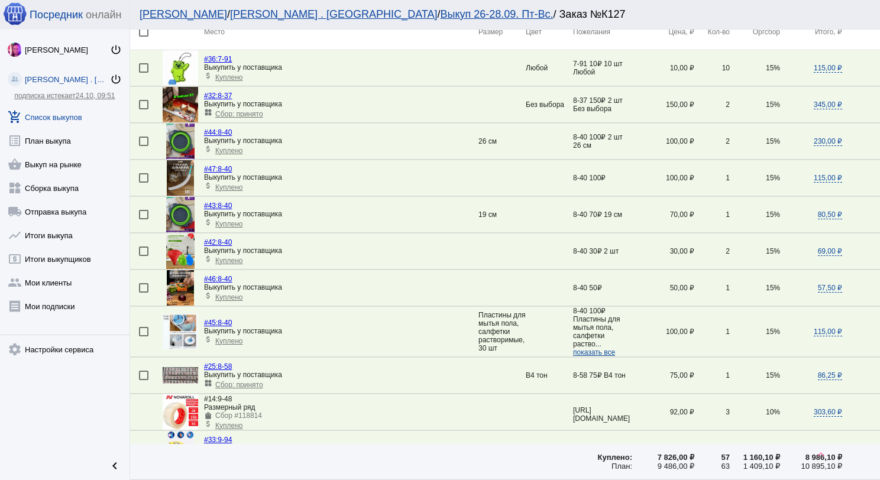
scroll to position [177, 0]
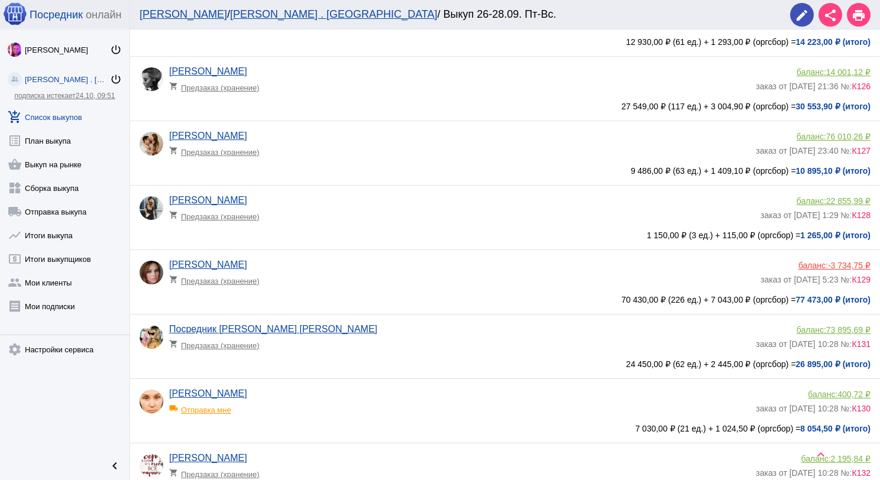
scroll to position [236, 0]
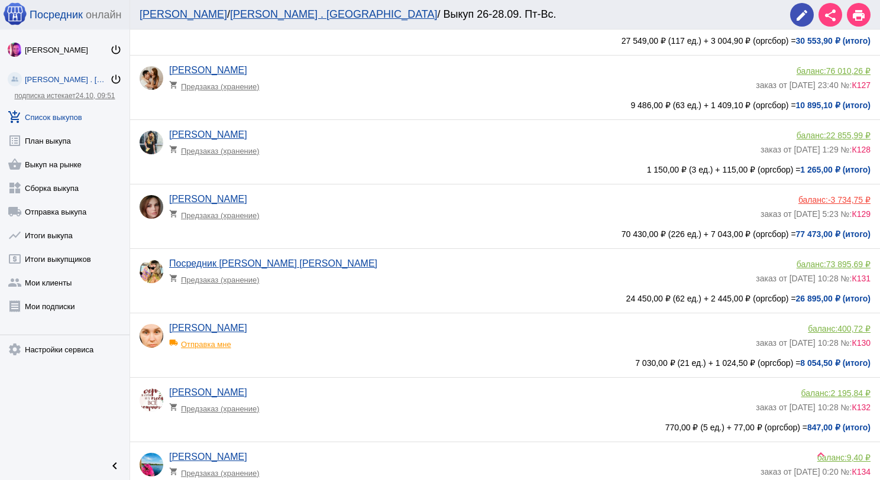
click at [325, 349] on app-delivery-type "local_shipping Отправка мне" at bounding box center [459, 340] width 580 height 15
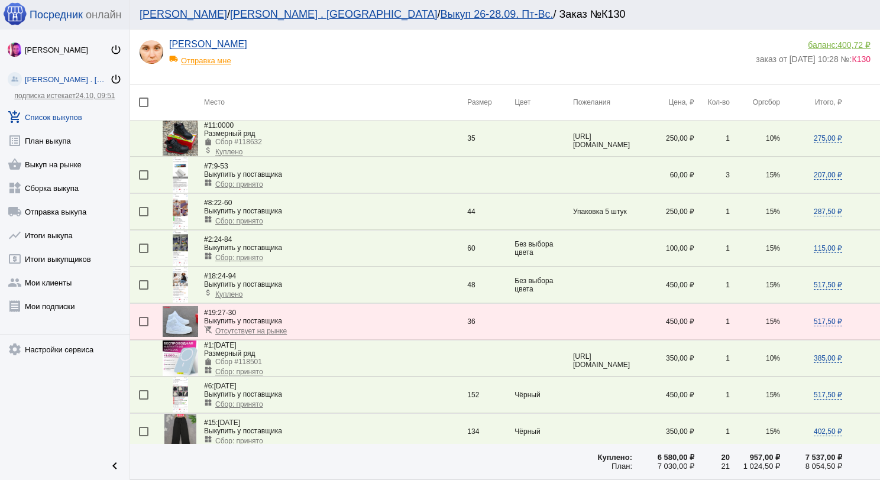
click at [76, 110] on link "add_shopping_cart Список выкупов" at bounding box center [64, 115] width 129 height 24
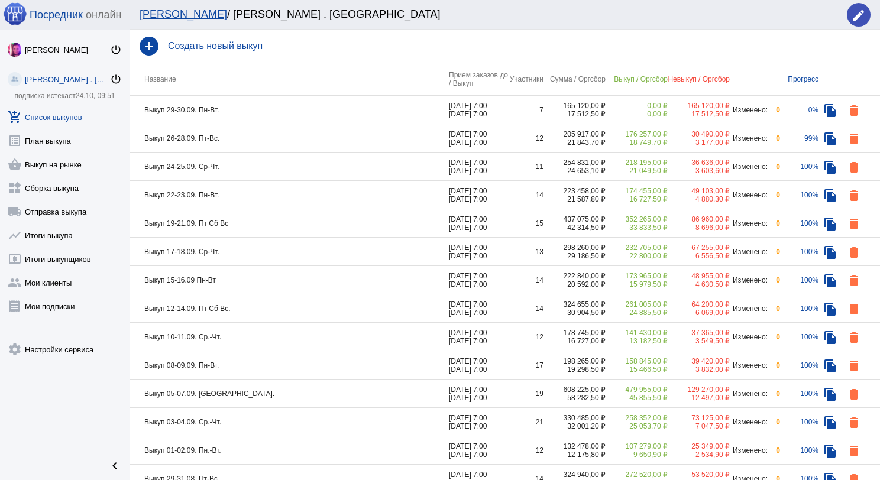
click at [248, 118] on td "Выкуп 29-30.09. Пн-Вт." at bounding box center [289, 110] width 319 height 28
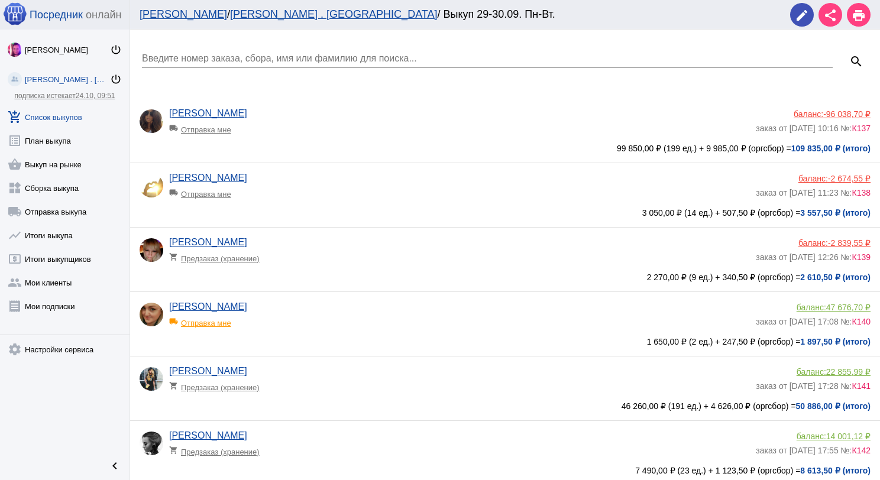
click at [251, 59] on input "Введите номер заказа, сбора, имя или фамилию для поиска..." at bounding box center [487, 58] width 690 height 11
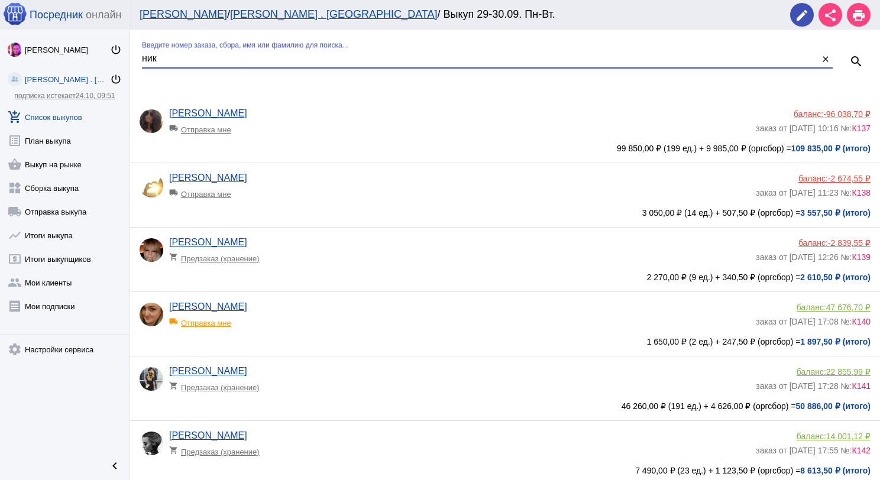
type input "ник"
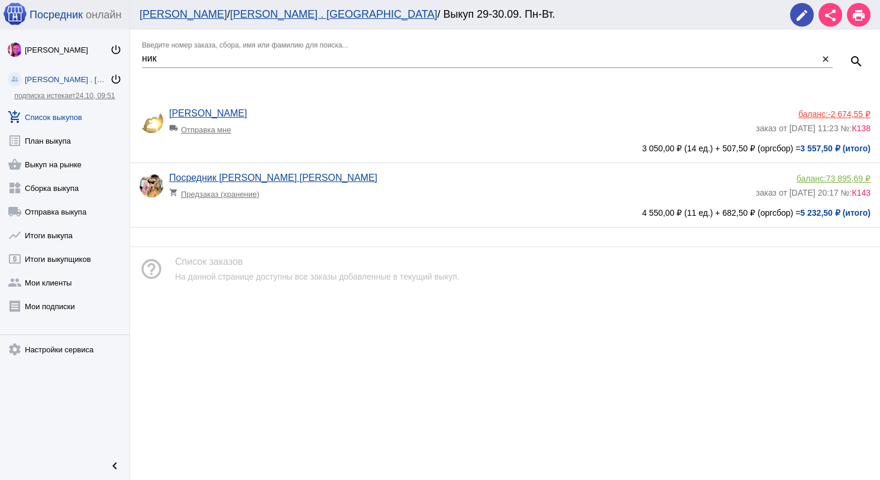
click at [374, 111] on div "[PERSON_NAME] local_shipping Отправка мне" at bounding box center [462, 124] width 586 height 32
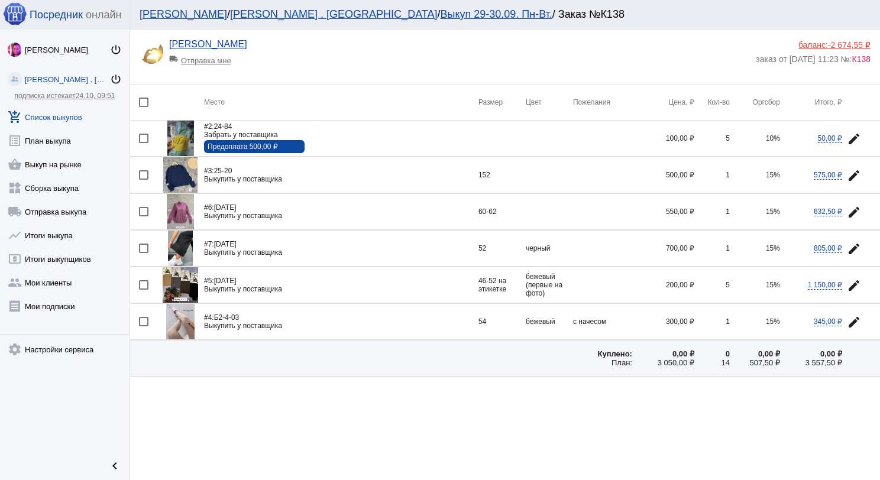
click at [70, 107] on link "add_shopping_cart Список выкупов" at bounding box center [64, 115] width 129 height 24
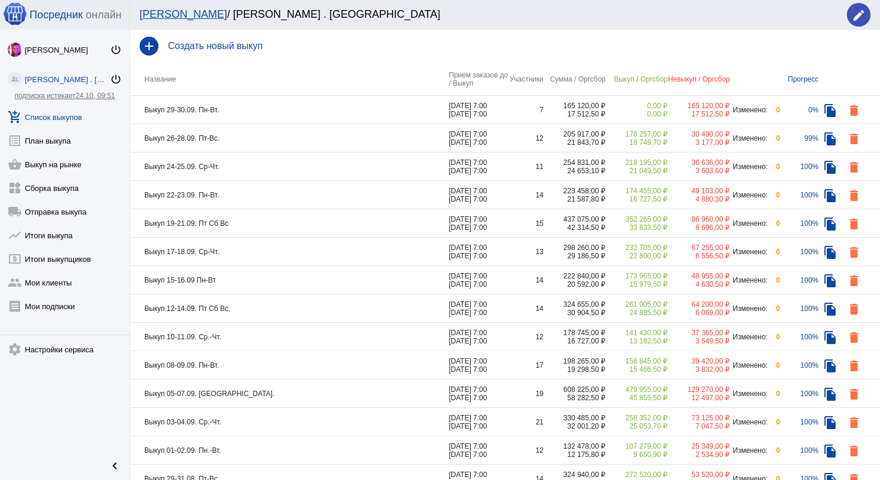
click at [216, 137] on td "Выкуп 26-28.09. Пт-Вс." at bounding box center [289, 138] width 319 height 28
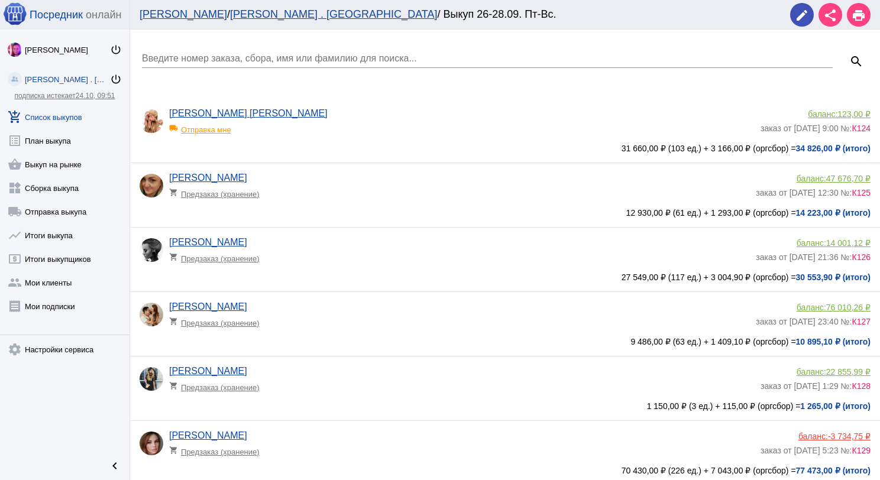
click at [218, 60] on input "Введите номер заказа, сбора, имя или фамилию для поиска..." at bounding box center [487, 58] width 690 height 11
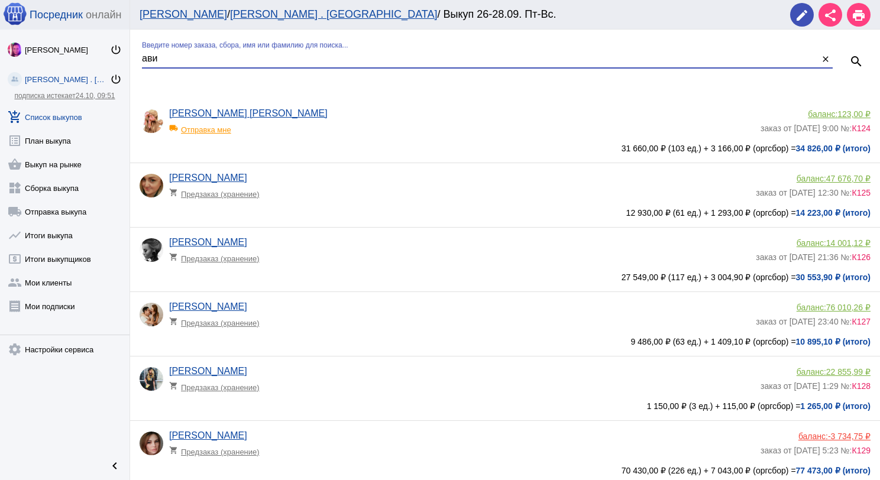
type input "ави"
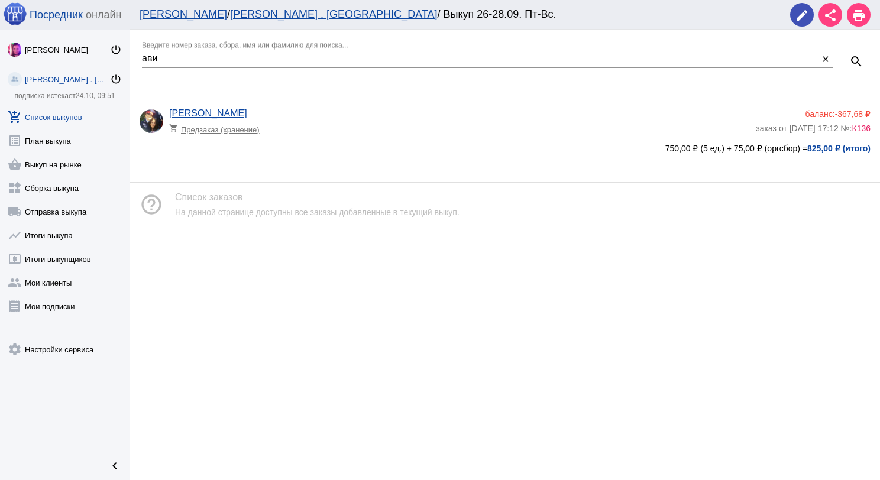
click at [308, 118] on div "[PERSON_NAME] shopping_cart Предзаказ (хранение)" at bounding box center [462, 124] width 586 height 32
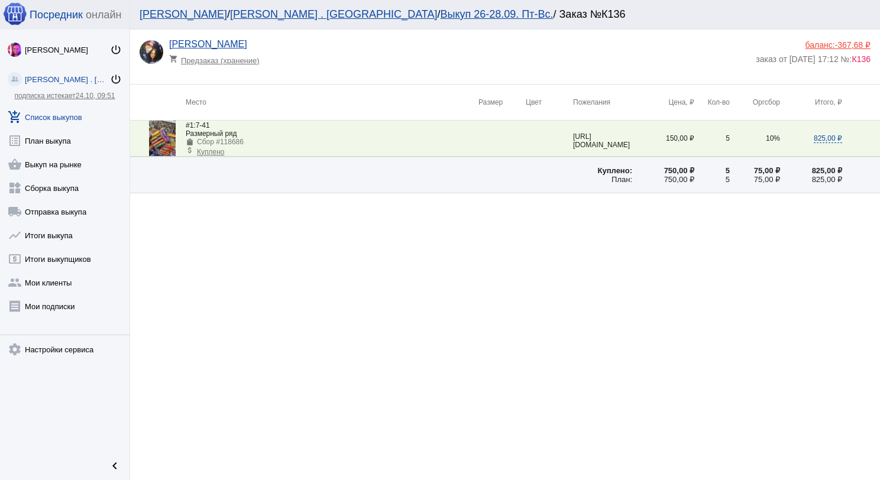
click at [167, 137] on img at bounding box center [162, 138] width 27 height 35
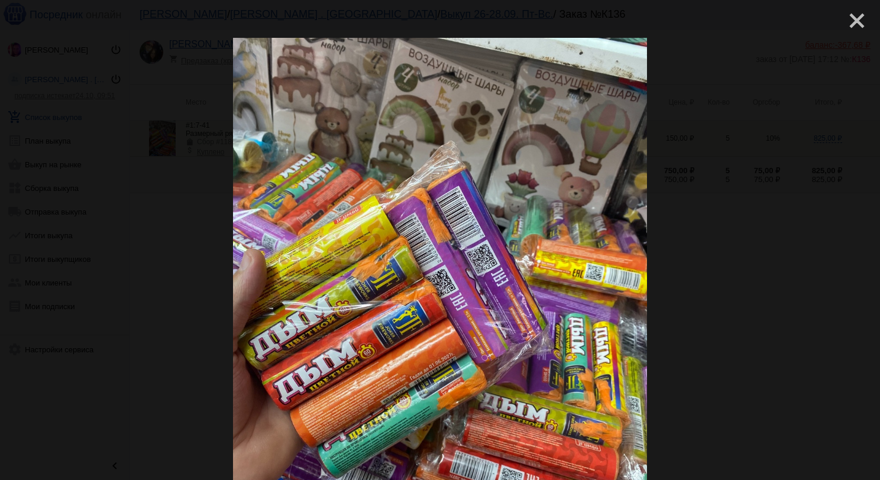
click at [845, 18] on mat-icon "close" at bounding box center [852, 16] width 14 height 14
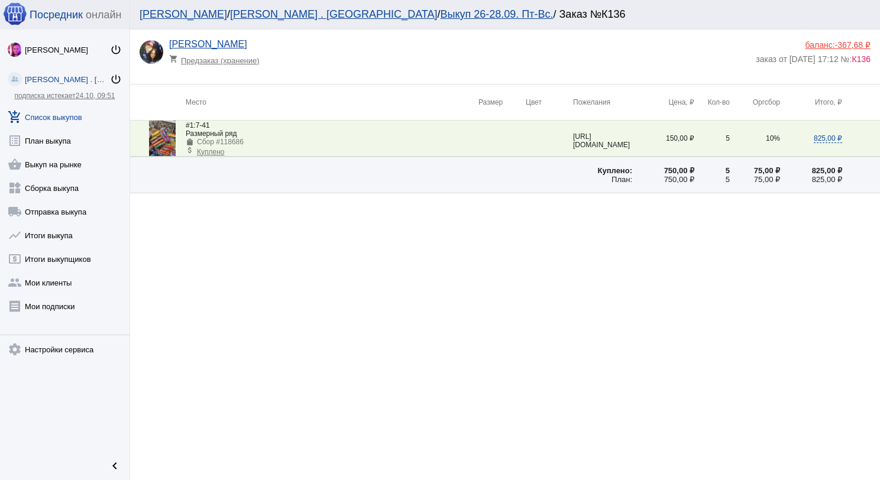
click at [843, 46] on span "-367,68 ₽" at bounding box center [852, 44] width 35 height 9
click at [80, 116] on link "add_shopping_cart Список выкупов" at bounding box center [64, 115] width 129 height 24
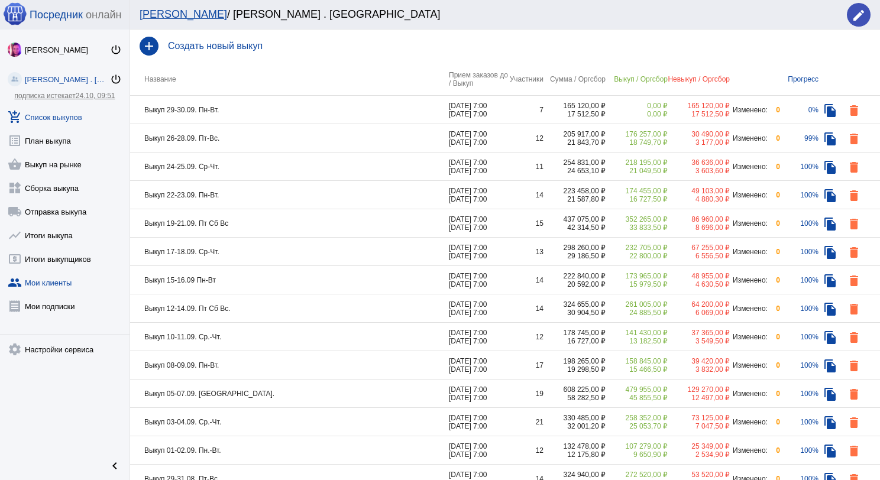
click at [64, 284] on link "group Мои клиенты" at bounding box center [64, 280] width 129 height 24
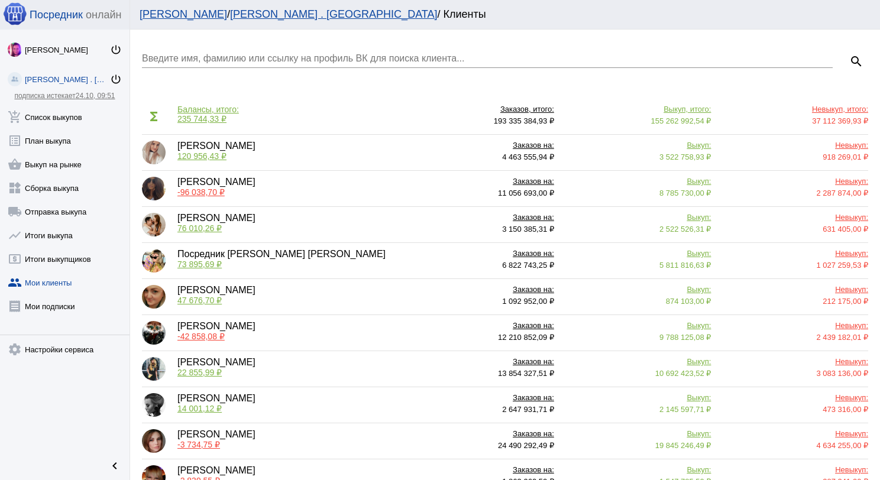
click at [291, 57] on input "Введите имя, фамилию или ссылку на профиль ВК для поиска клиента..." at bounding box center [487, 58] width 690 height 11
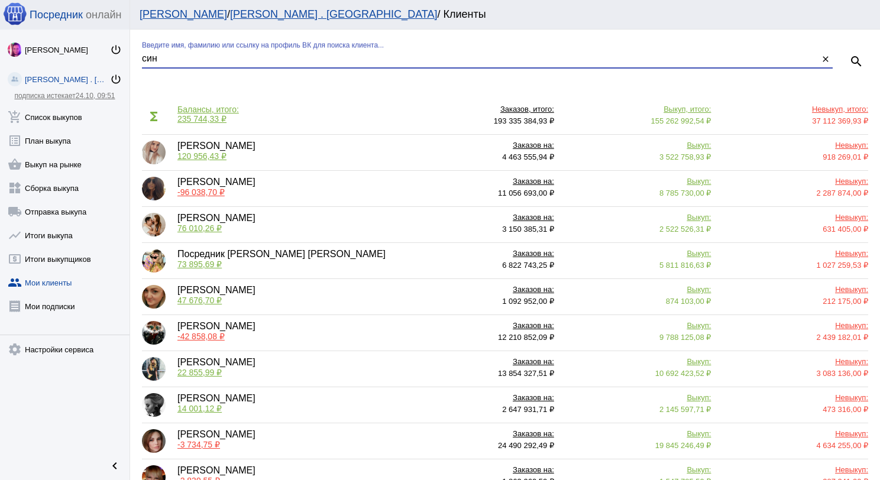
type input "син"
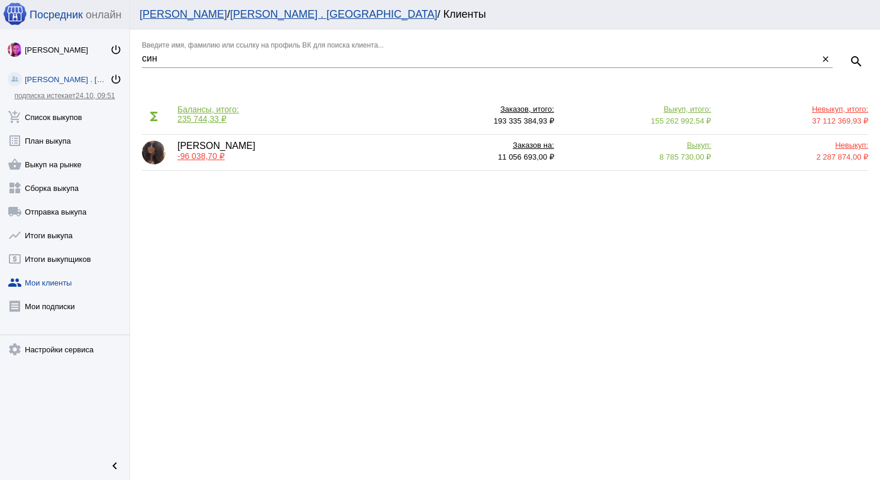
click at [200, 160] on span "-96 038,70 ₽" at bounding box center [200, 155] width 47 height 9
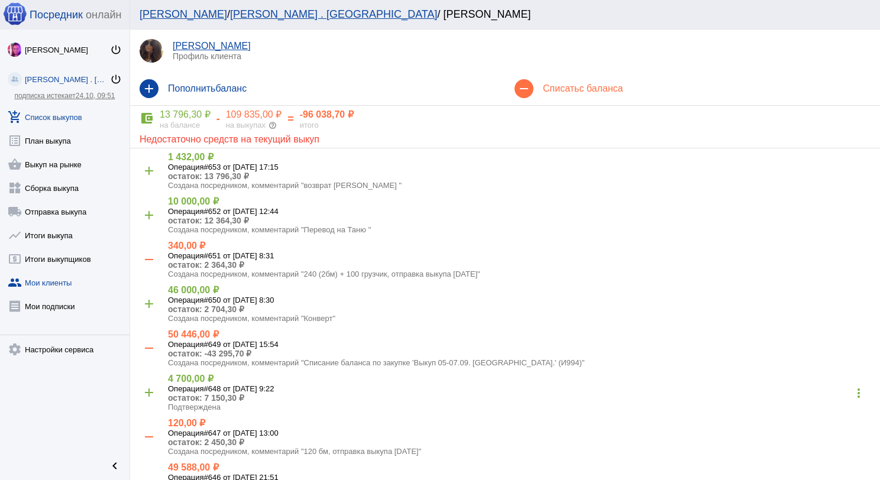
click at [85, 118] on link "add_shopping_cart Список выкупов" at bounding box center [64, 115] width 129 height 24
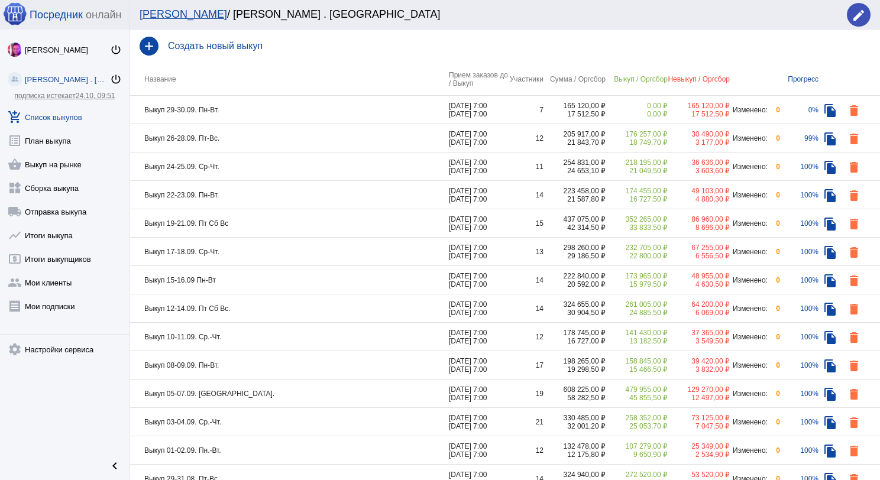
click at [264, 389] on td "Выкуп 05-07.09. [GEOGRAPHIC_DATA]." at bounding box center [289, 393] width 319 height 28
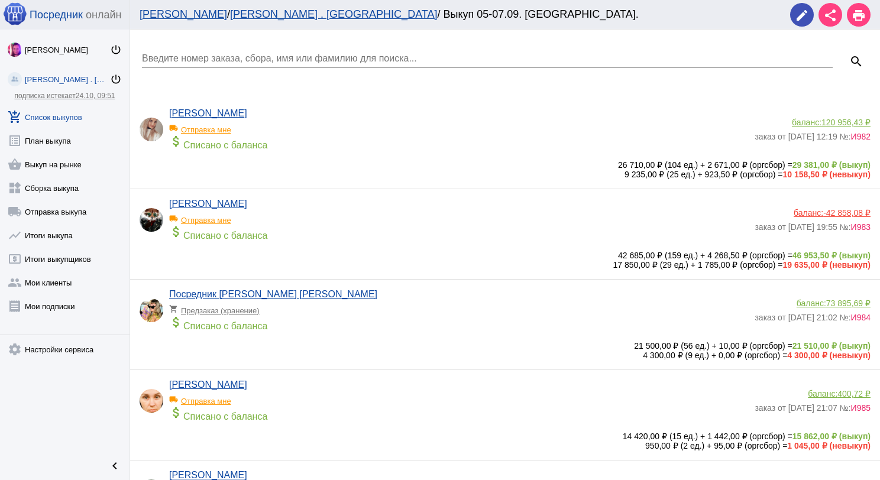
click at [305, 60] on input "Введите номер заказа, сбора, имя или фамилию для поиска..." at bounding box center [487, 58] width 690 height 11
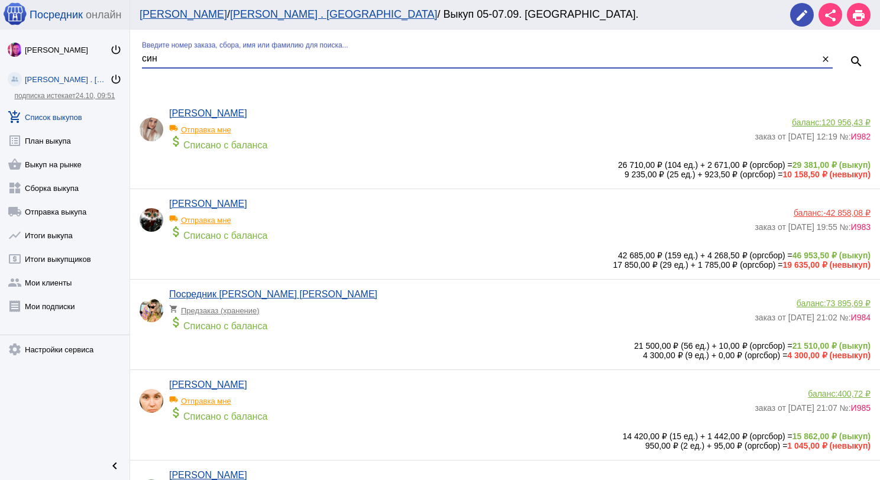
type input "син"
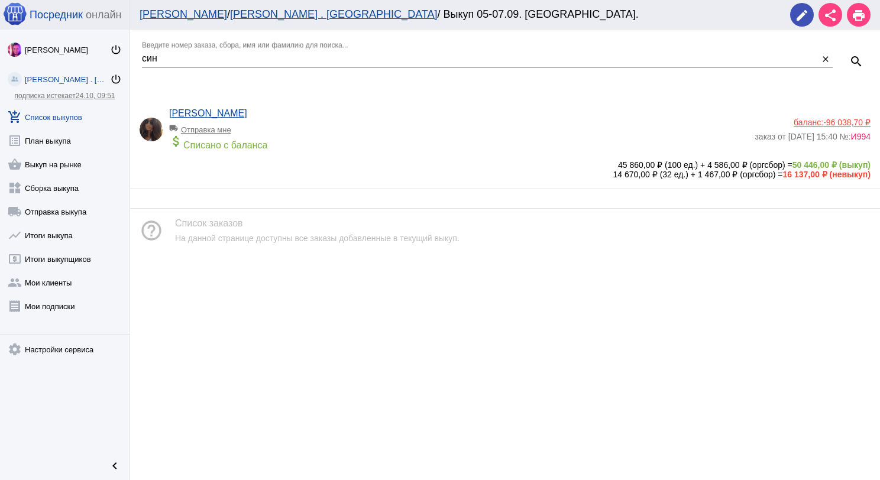
click at [184, 129] on div "local_shipping Отправка мне" at bounding box center [218, 126] width 98 height 15
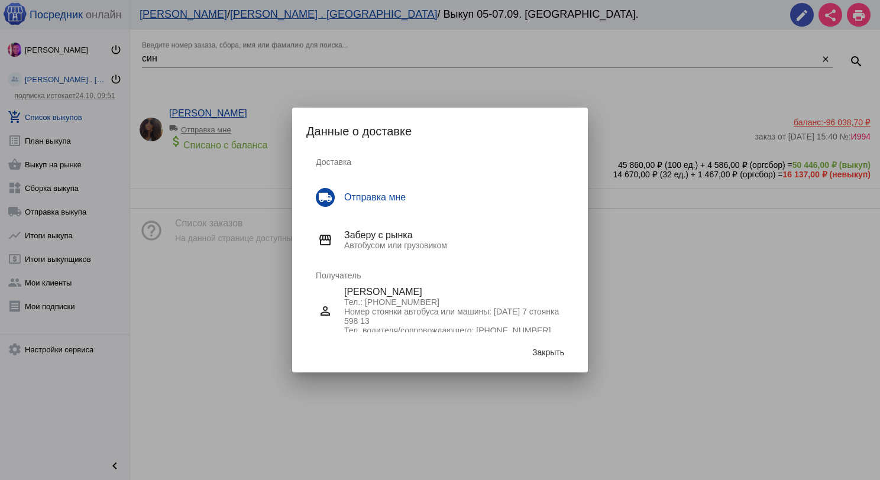
scroll to position [4, 0]
click at [544, 350] on span "Закрыть" at bounding box center [548, 352] width 32 height 9
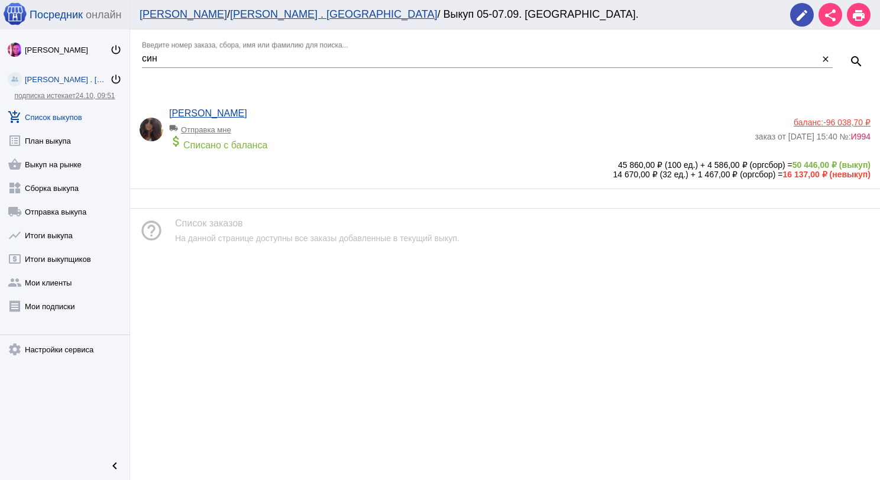
click at [81, 111] on link "add_shopping_cart Список выкупов" at bounding box center [64, 115] width 129 height 24
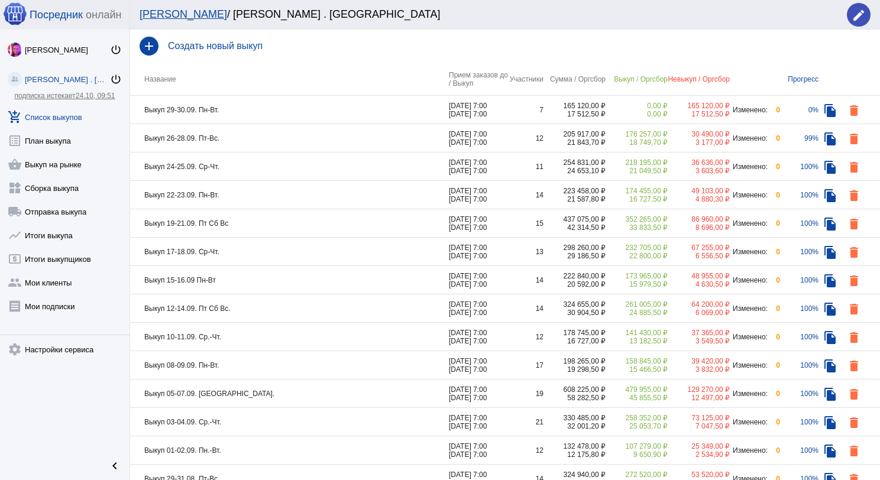
click at [279, 103] on td "Выкуп 29-30.09. Пн-Вт." at bounding box center [289, 110] width 319 height 28
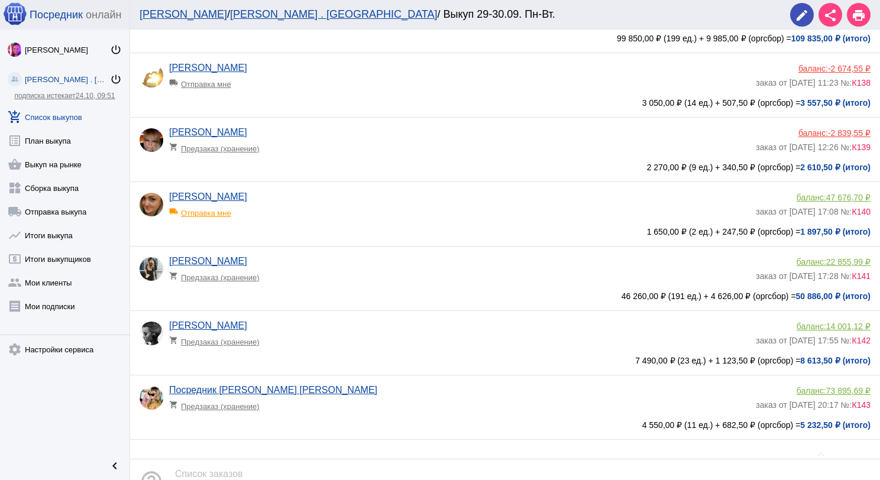
scroll to position [177, 0]
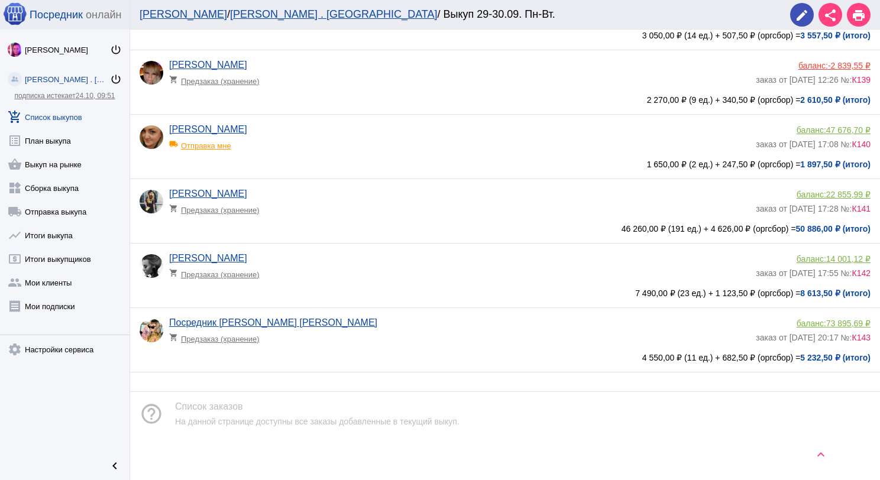
click at [377, 282] on div "[PERSON_NAME] shopping_cart Предзаказ (хранение)" at bounding box center [462, 269] width 586 height 32
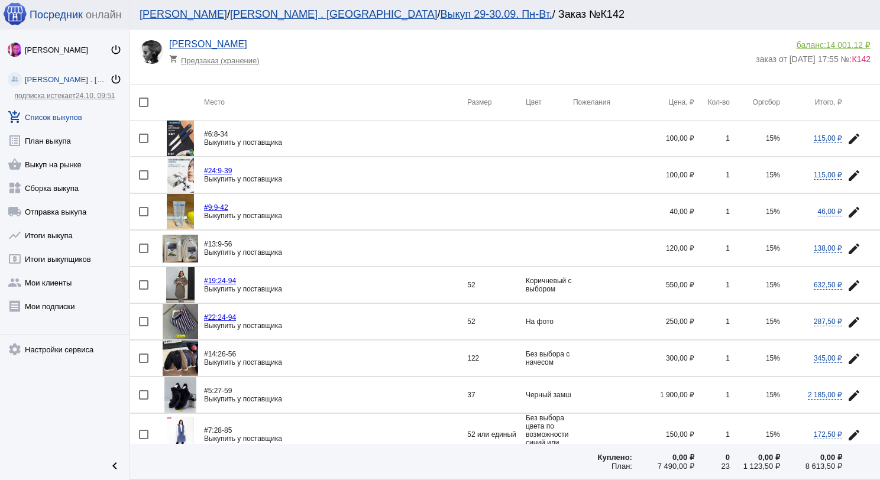
click at [69, 112] on link "add_shopping_cart Список выкупов" at bounding box center [64, 115] width 129 height 24
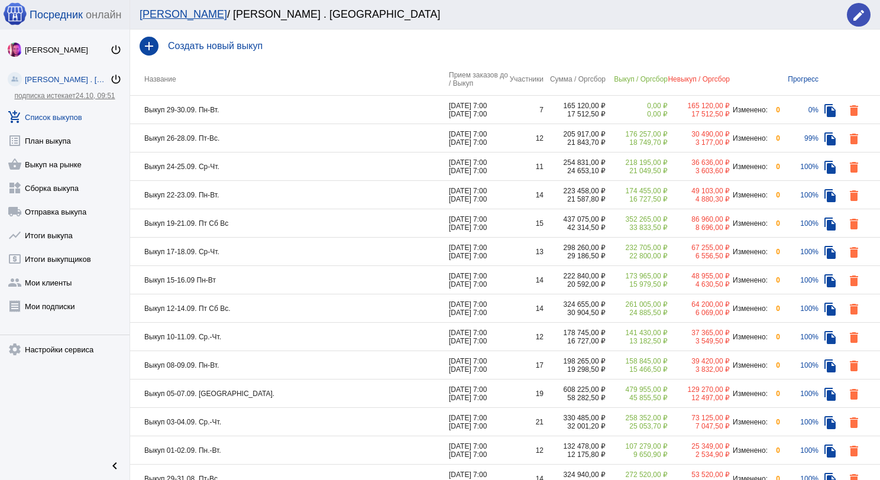
click at [240, 137] on td "Выкуп 26-28.09. Пт-Вс." at bounding box center [289, 138] width 319 height 28
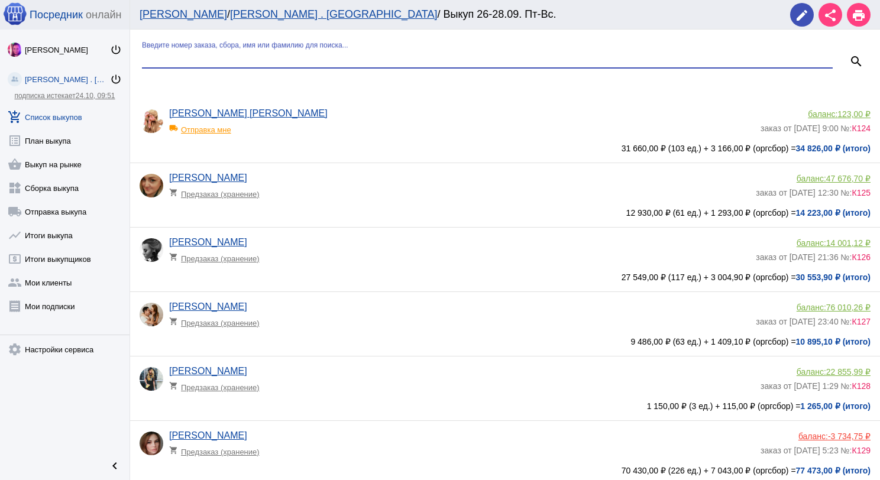
click at [229, 57] on input "Введите номер заказа, сбора, имя или фамилию для поиска..." at bounding box center [487, 58] width 690 height 11
type input "кат"
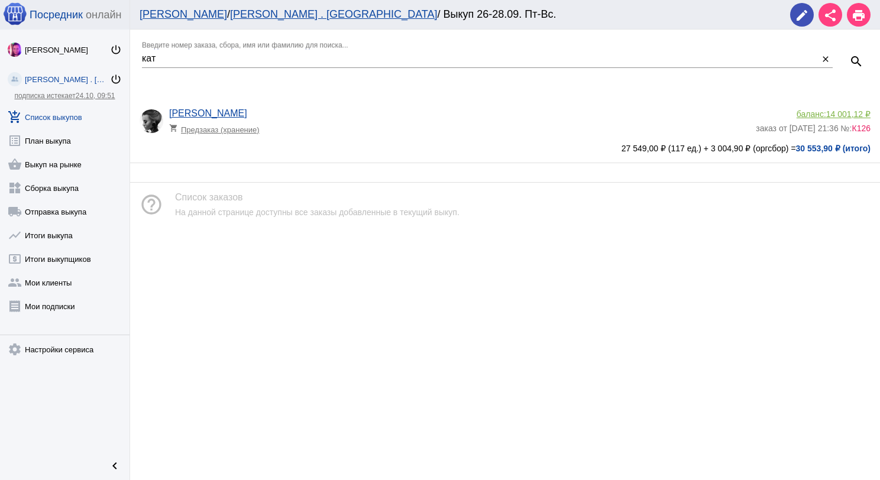
click at [366, 111] on div "[PERSON_NAME] shopping_cart Предзаказ (хранение)" at bounding box center [462, 124] width 586 height 32
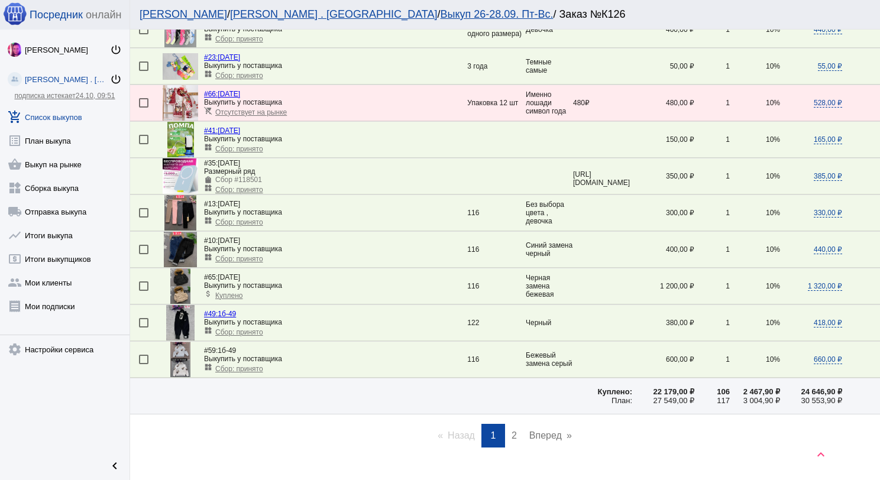
scroll to position [1612, 0]
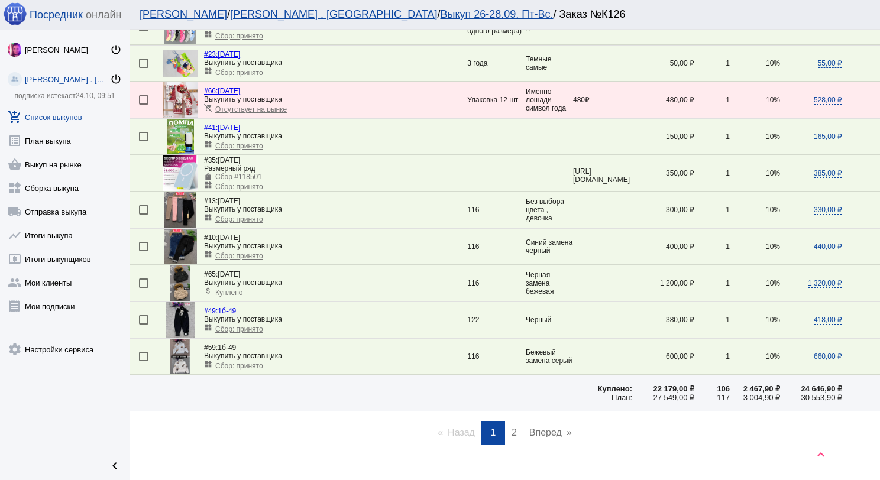
click at [511, 427] on span "2" at bounding box center [513, 432] width 5 height 10
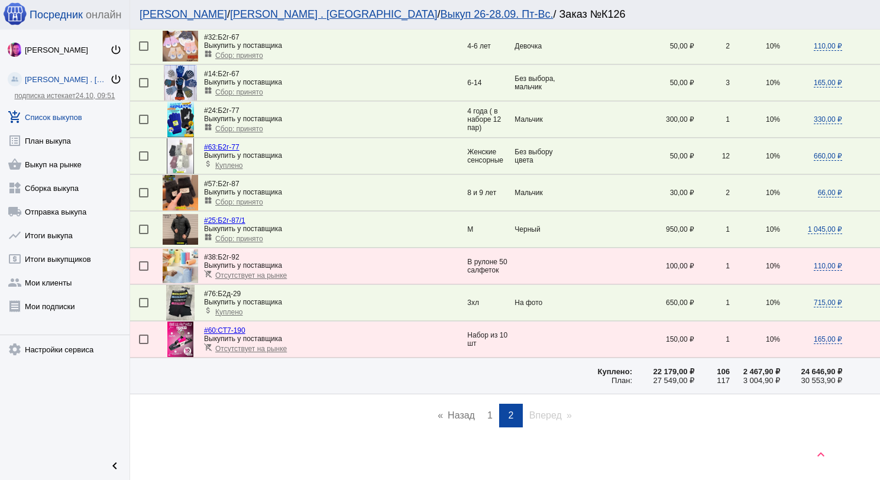
scroll to position [832, 0]
click at [69, 161] on link "shopping_basket Выкуп на рынке" at bounding box center [64, 162] width 129 height 24
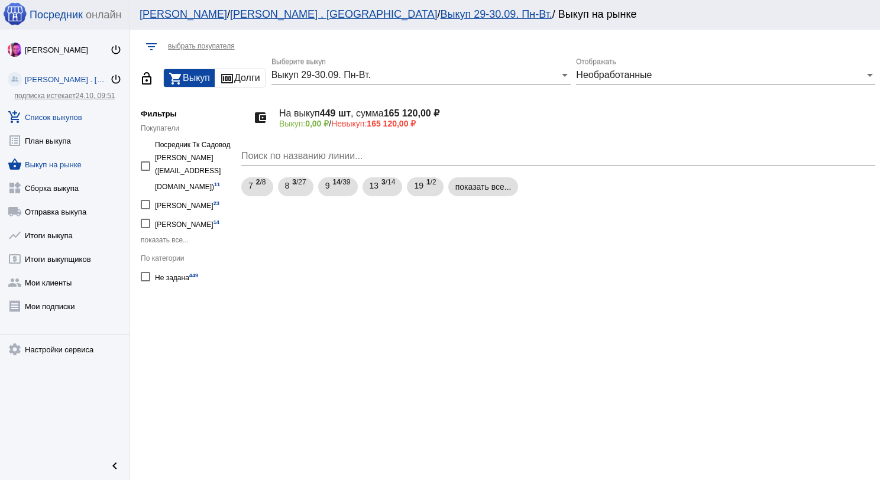
click at [73, 113] on link "add_shopping_cart Список выкупов" at bounding box center [64, 115] width 129 height 24
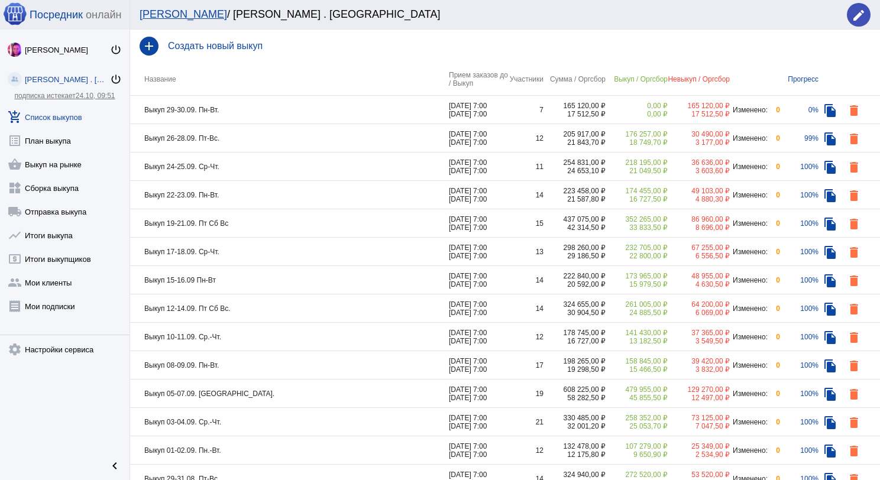
click at [331, 121] on td "Выкуп 29-30.09. Пн-Вт." at bounding box center [289, 110] width 319 height 28
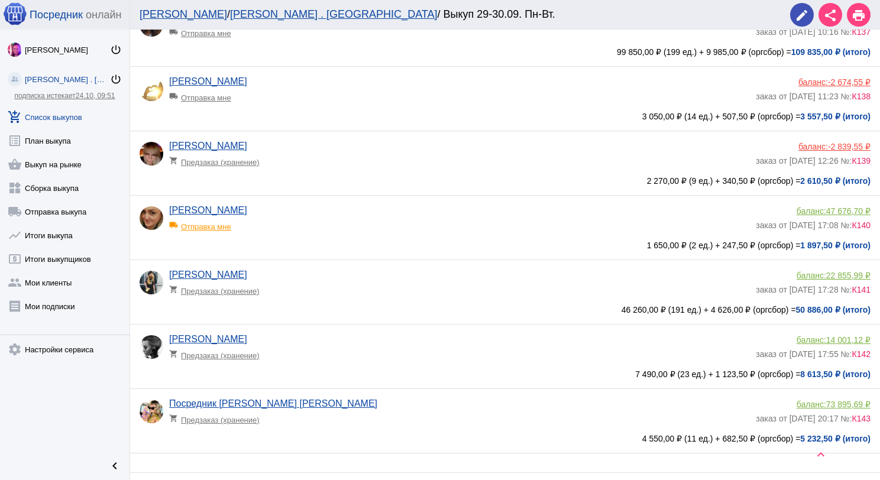
scroll to position [177, 0]
